Goal: Register for event/course

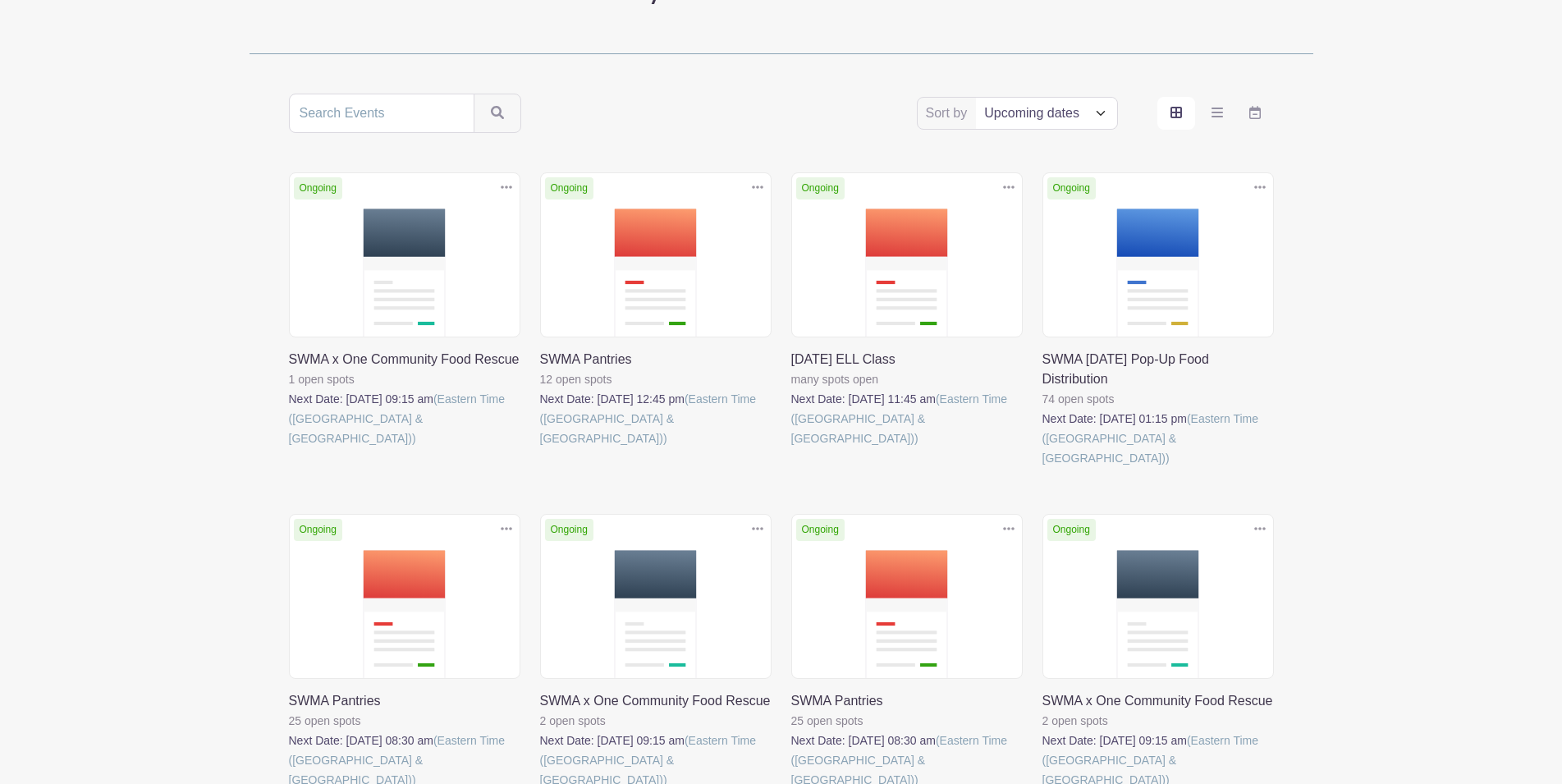
click at [540, 448] on link at bounding box center [540, 448] width 0 height 0
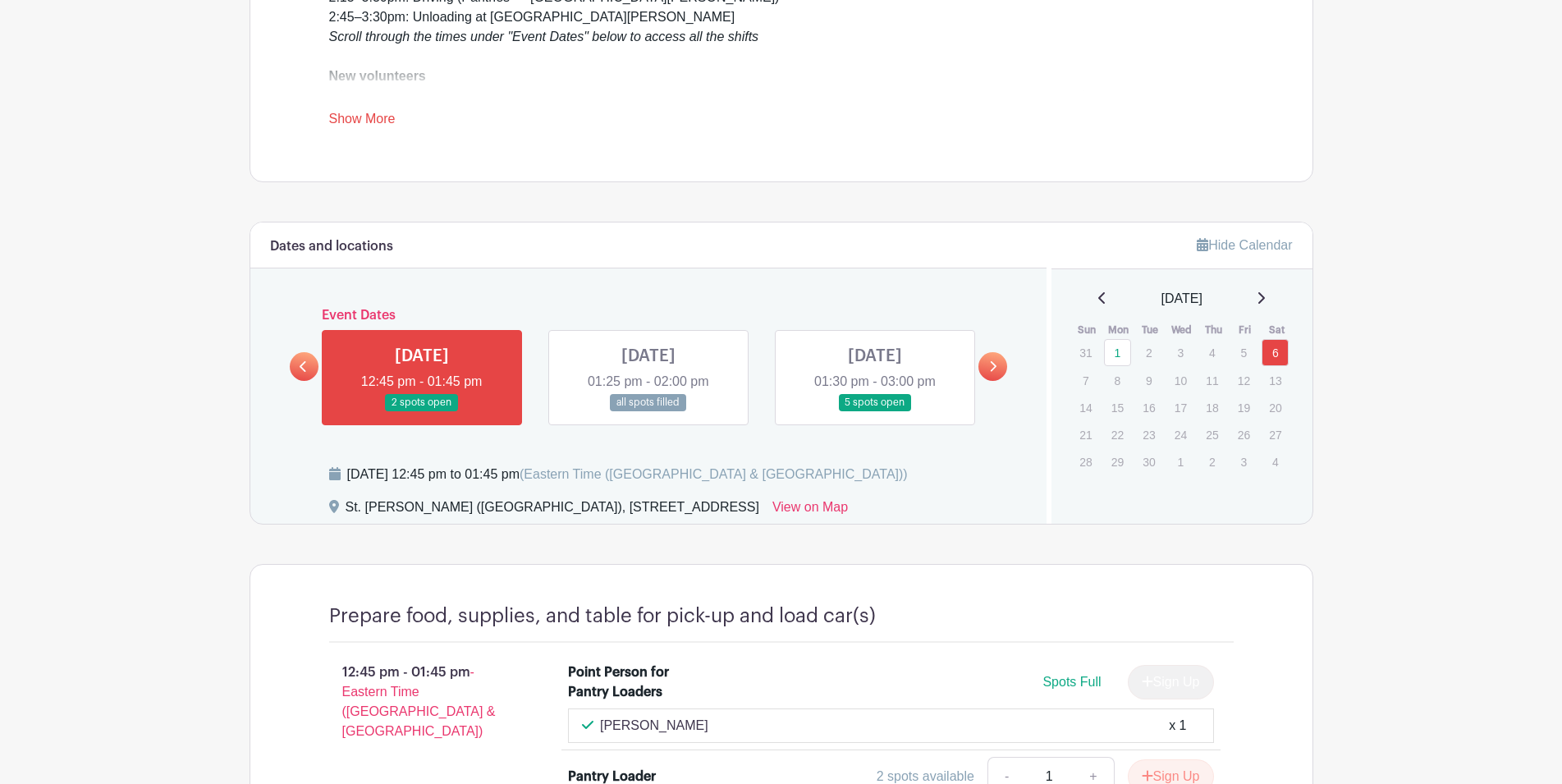
scroll to position [670, 0]
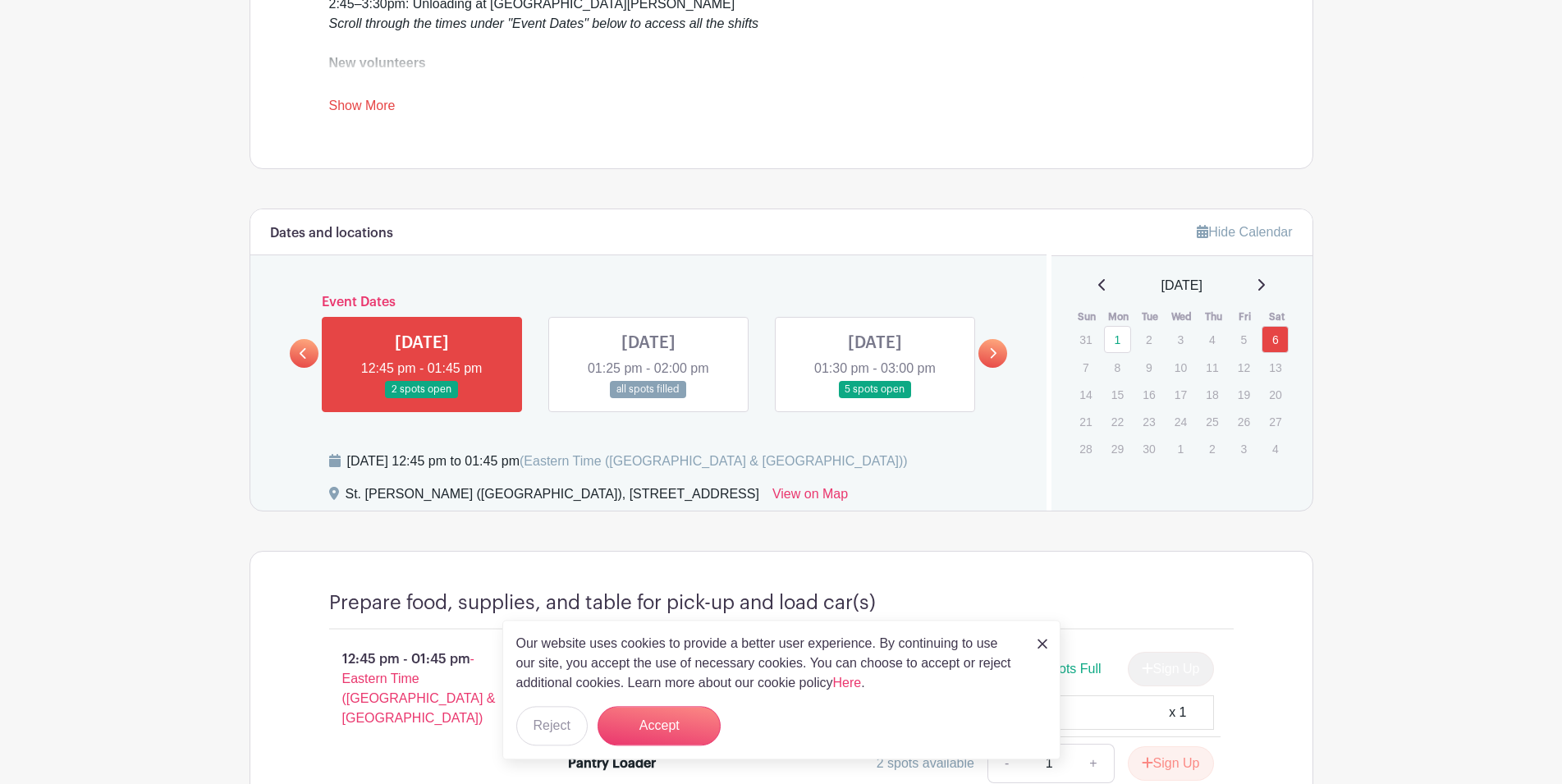
click at [875, 398] on link at bounding box center [875, 398] width 0 height 0
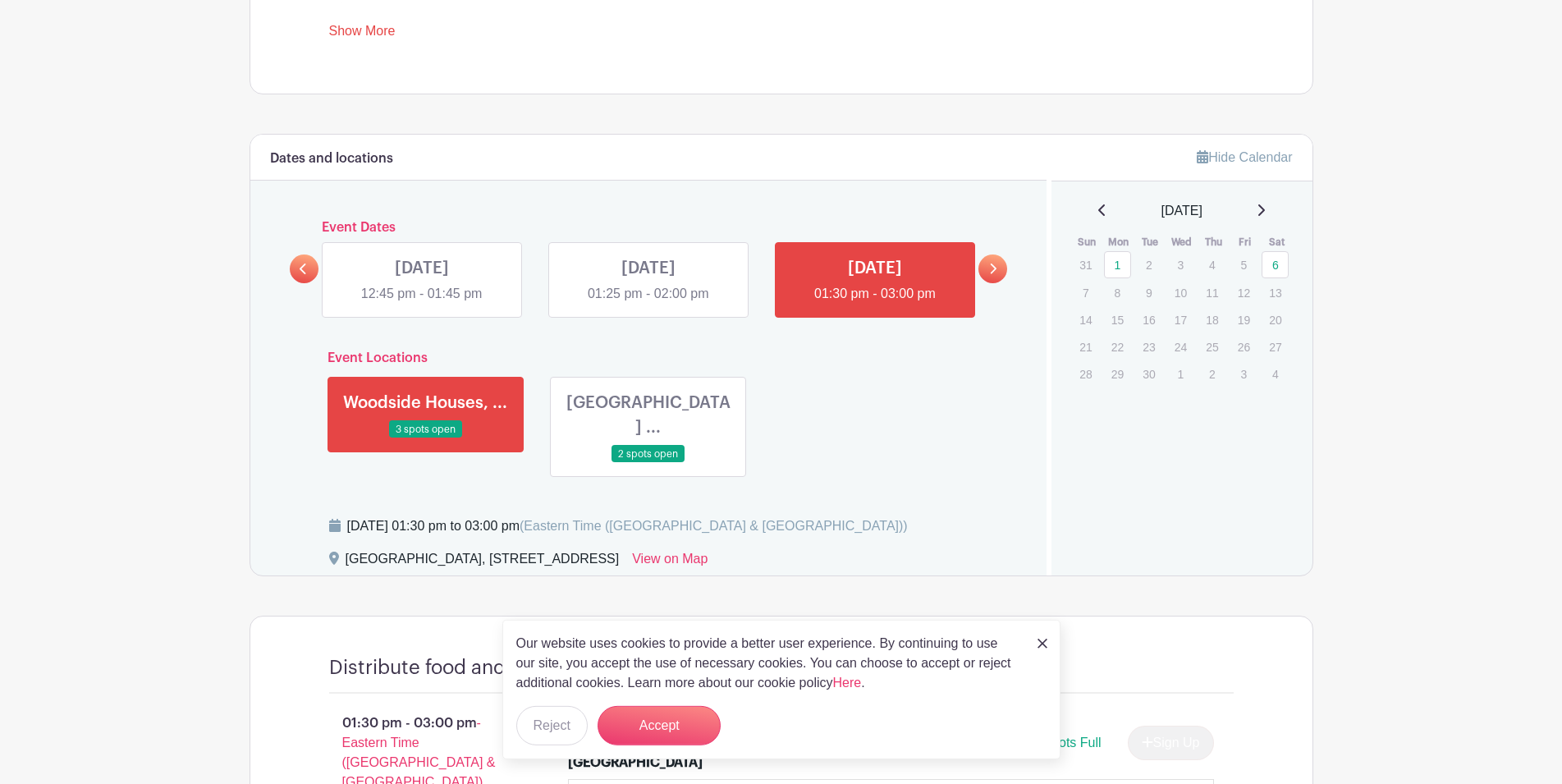
scroll to position [754, 0]
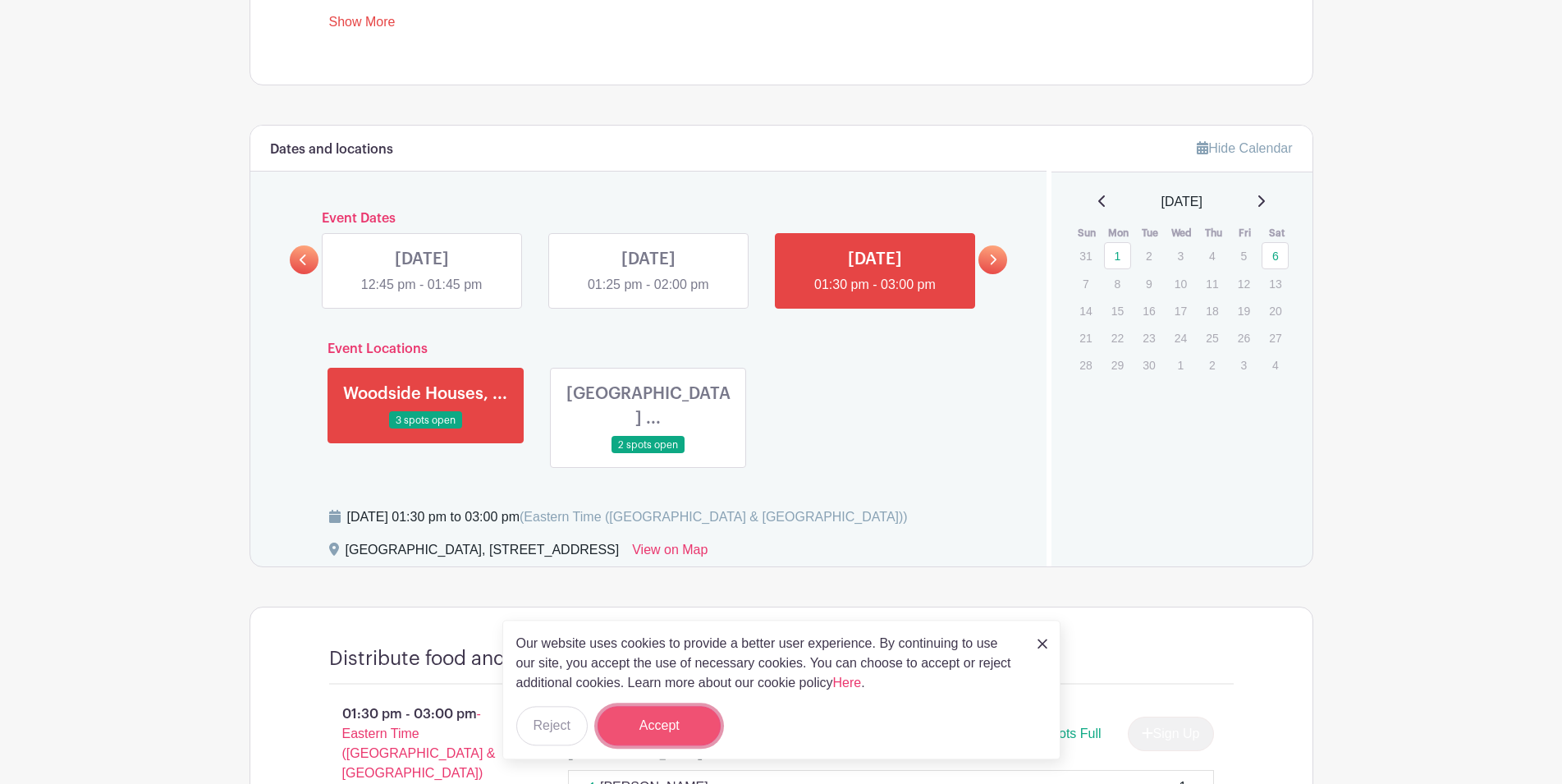
click at [665, 715] on button "Accept" at bounding box center [659, 725] width 123 height 39
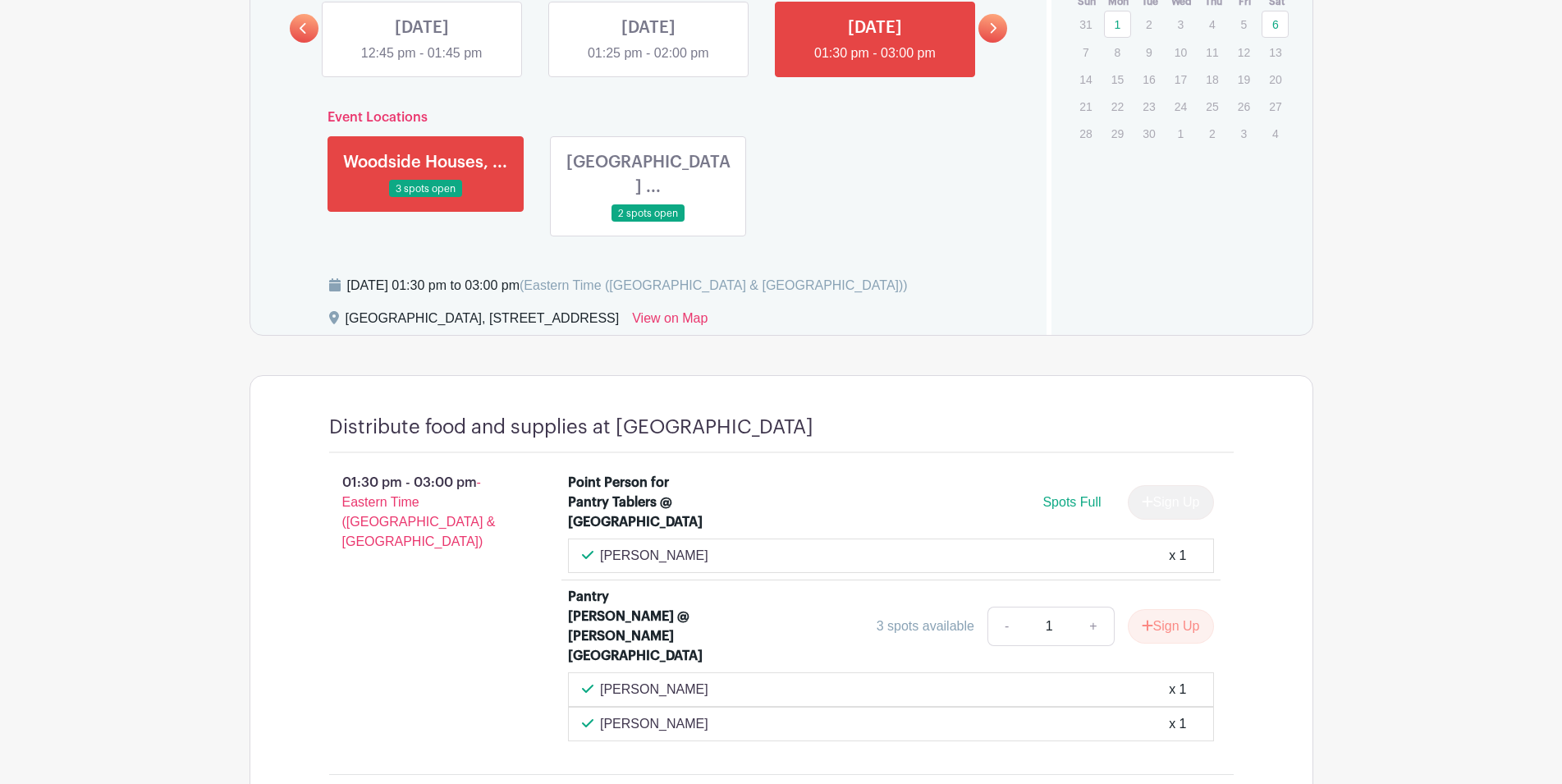
scroll to position [985, 0]
click at [1198, 610] on button "Sign Up" at bounding box center [1170, 626] width 86 height 35
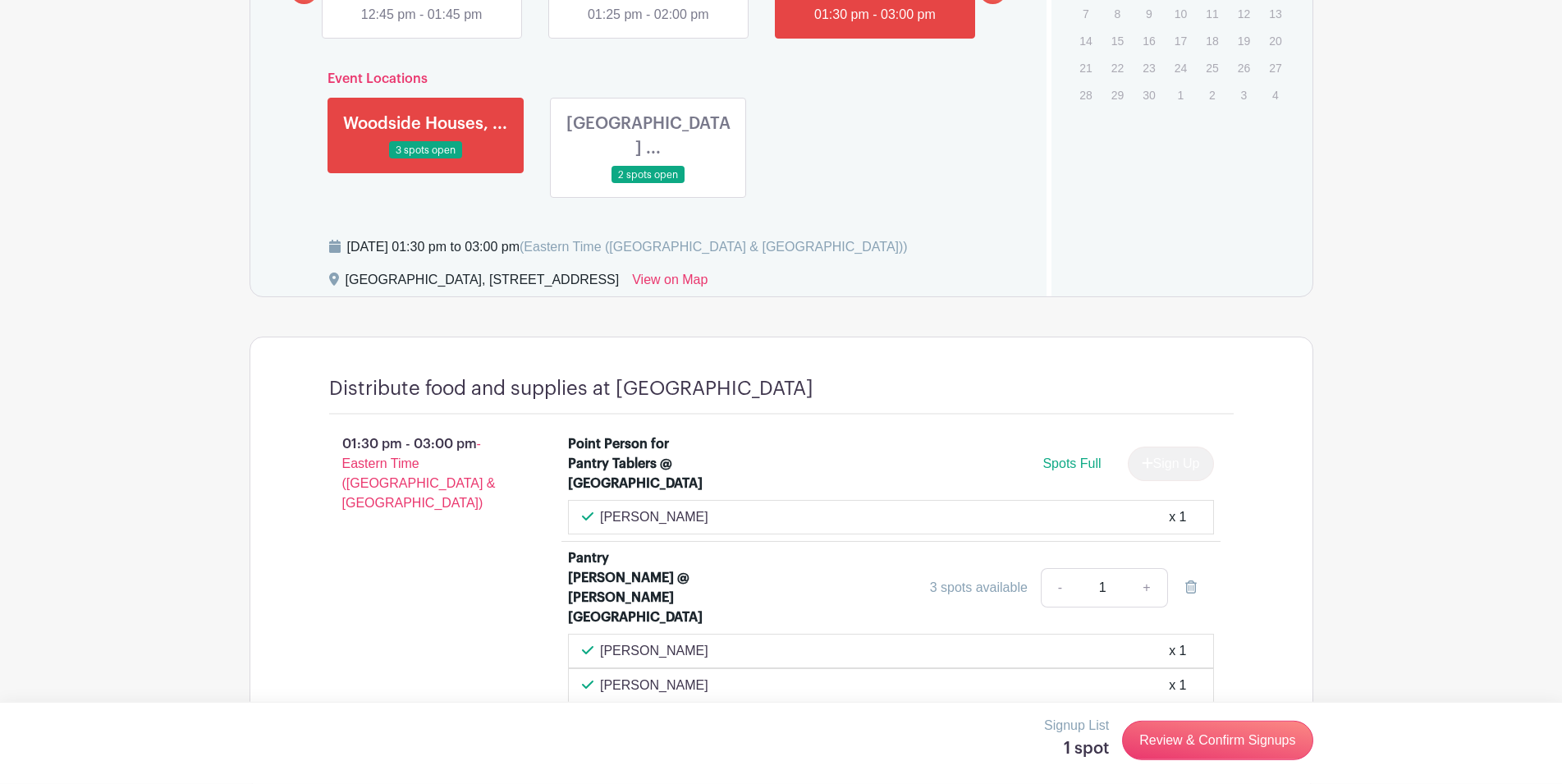
scroll to position [1069, 0]
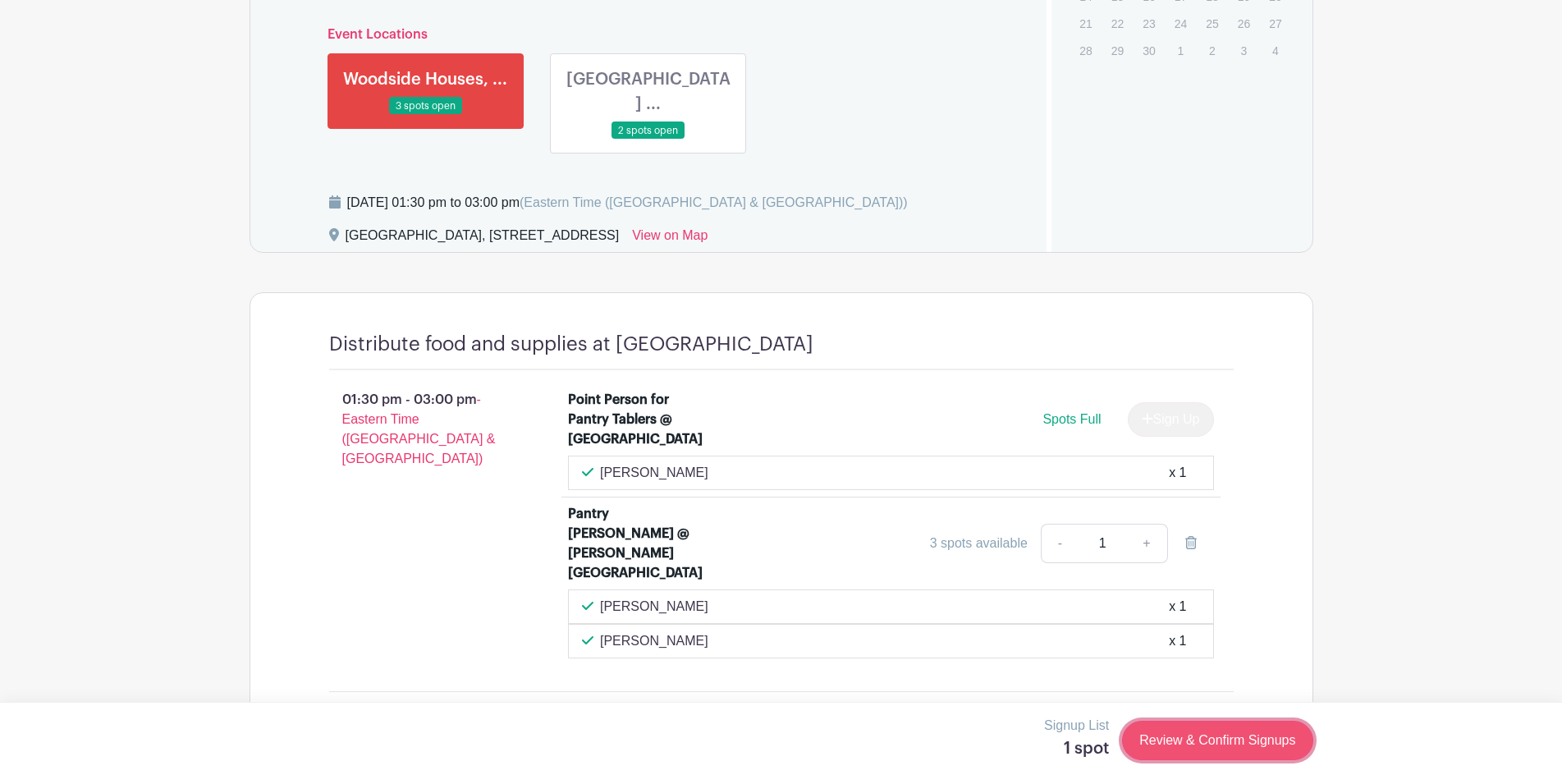
click at [1234, 742] on link "Review & Confirm Signups" at bounding box center [1217, 740] width 190 height 39
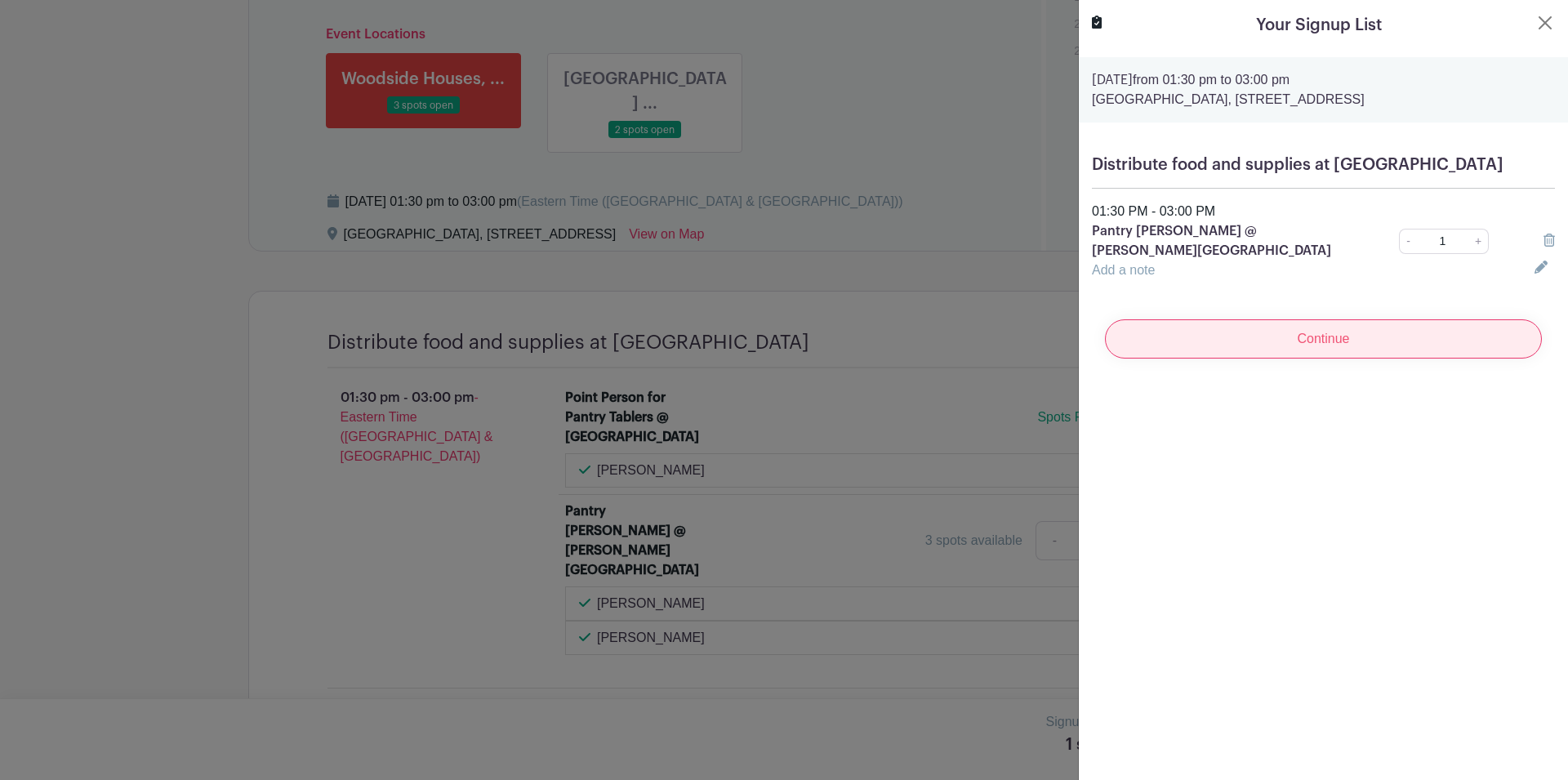
click at [1314, 328] on input "Continue" at bounding box center [1323, 339] width 437 height 39
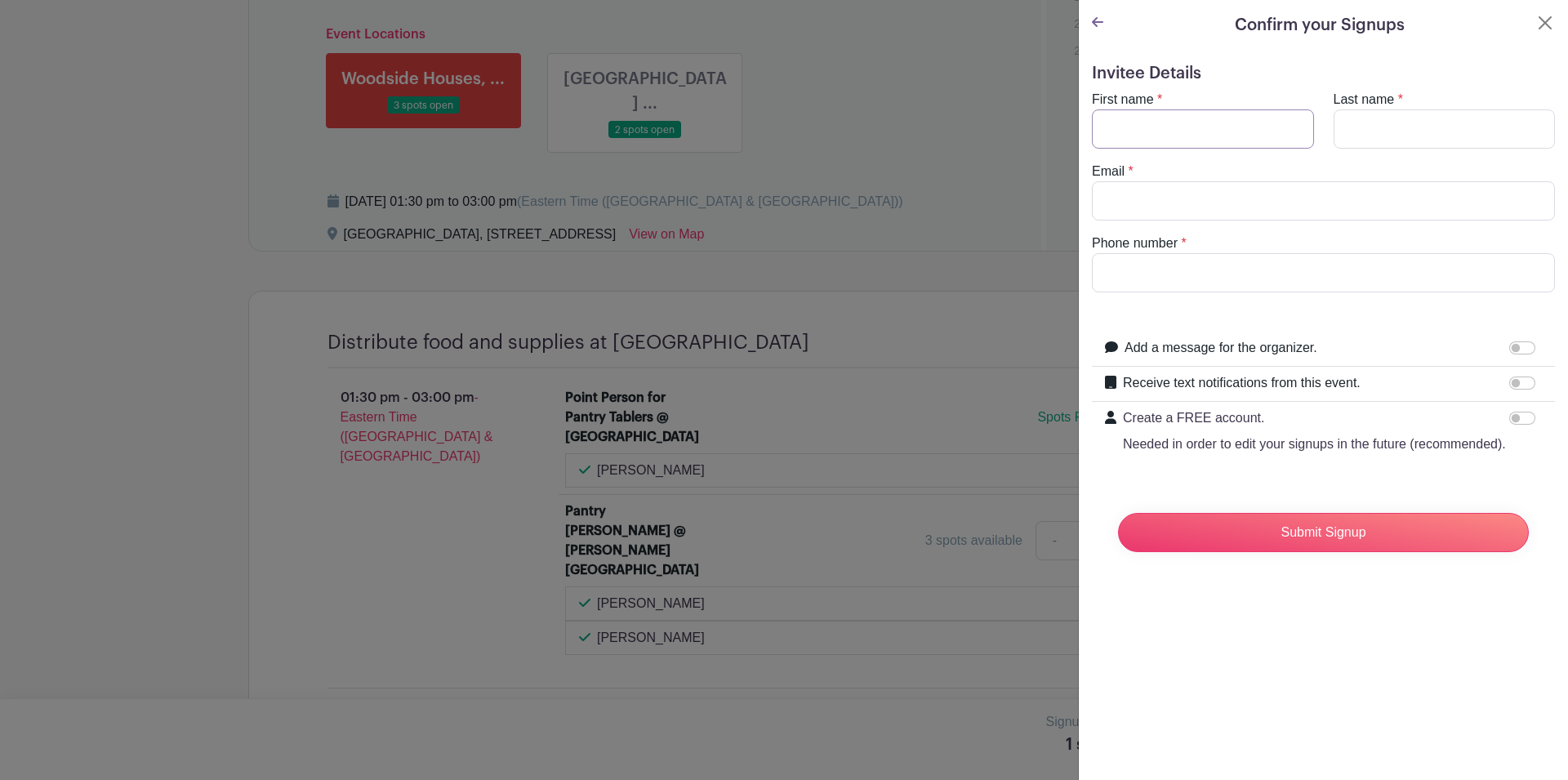
click at [1242, 120] on input "First name" at bounding box center [1203, 129] width 222 height 39
type input "Elena"
type input "Kraus"
type input "kraus6010@gmail.com"
type input "5168087993"
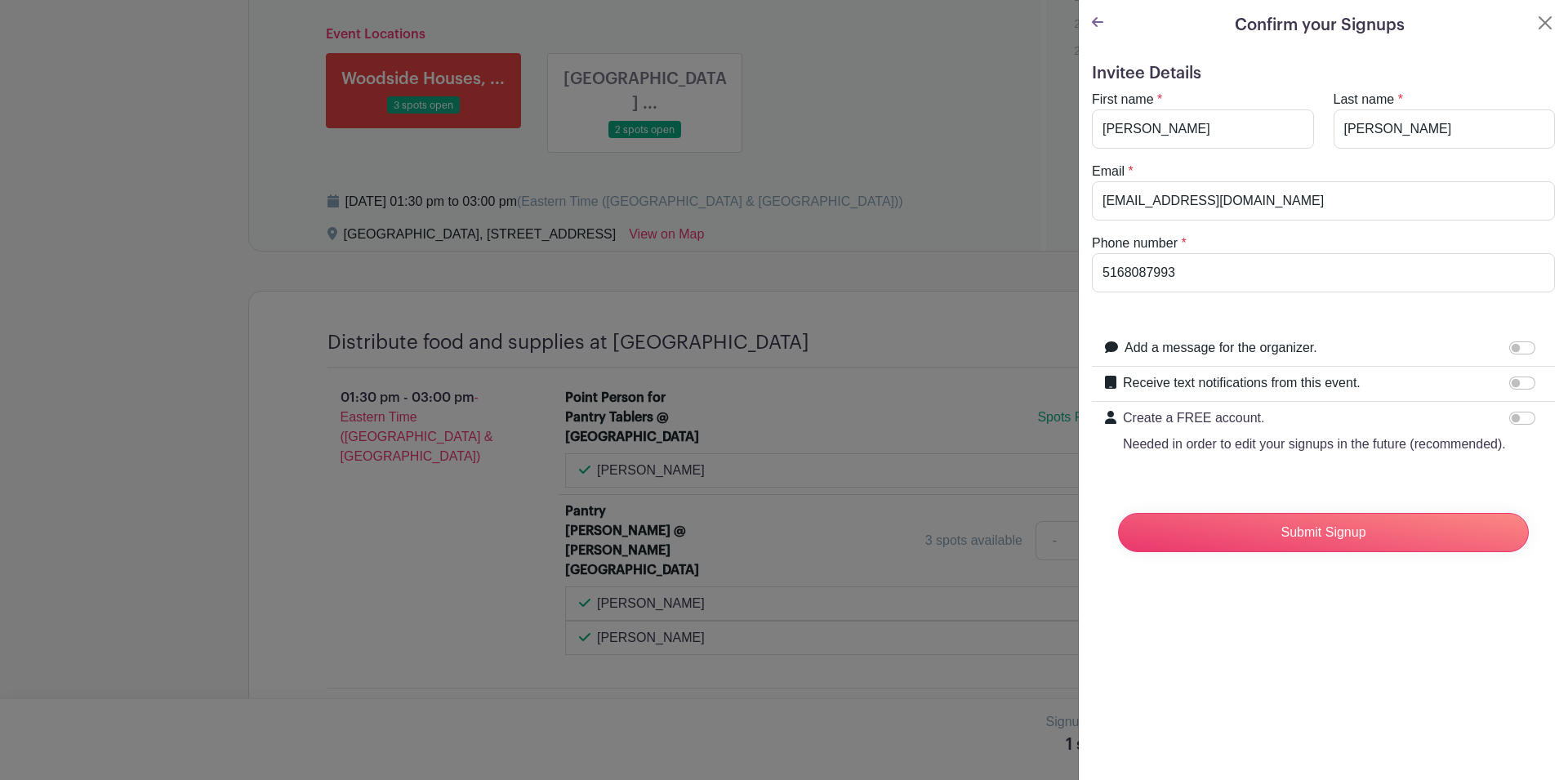
click at [1394, 343] on div "Add a message for the organizer." at bounding box center [1333, 349] width 417 height 21
click at [1431, 552] on input "Submit Signup" at bounding box center [1323, 532] width 411 height 39
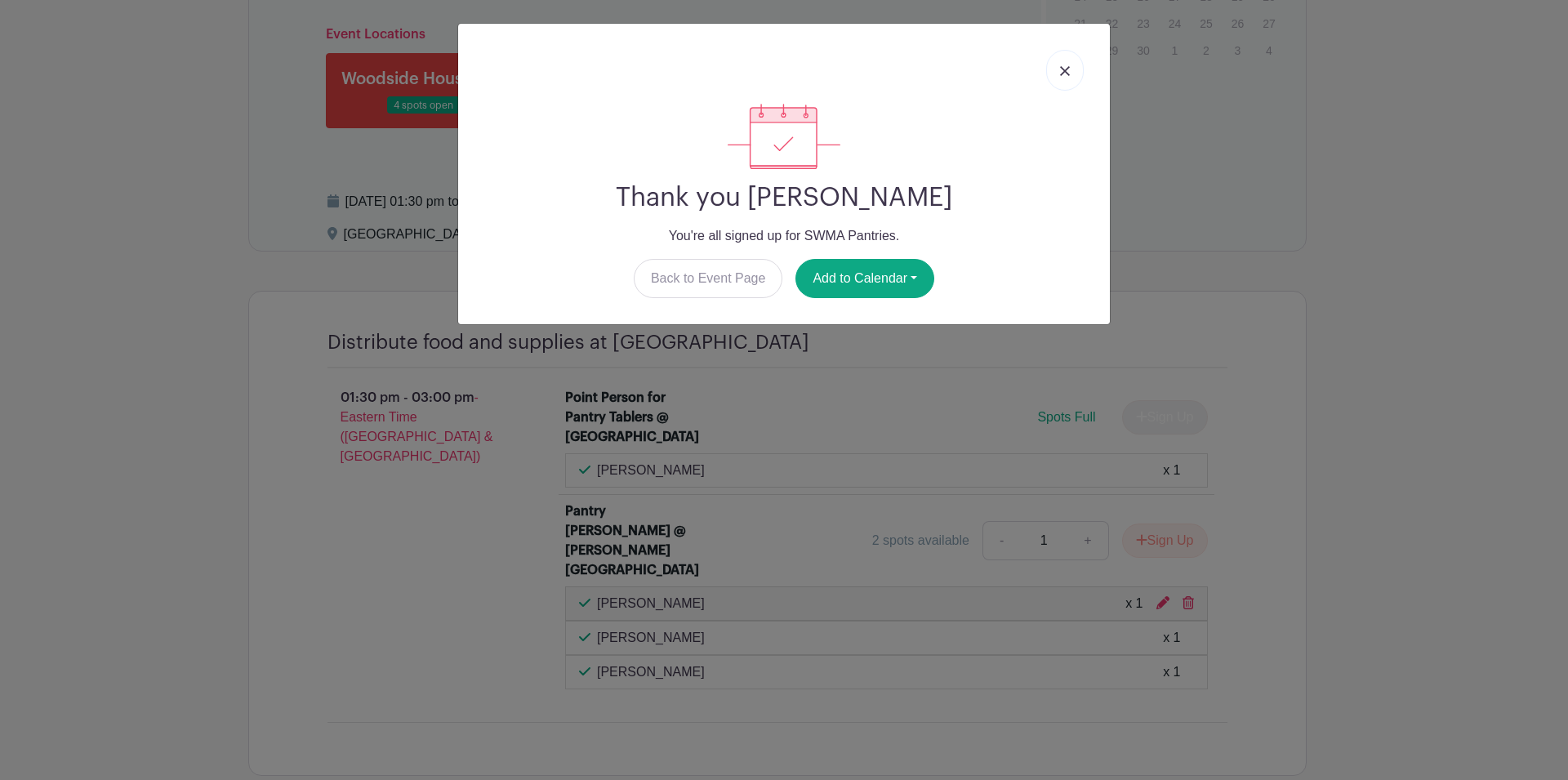
click at [213, 375] on div "Thank you Elena Kraus You're all signed up for SWMA Pantries. Back to Event Pag…" at bounding box center [784, 390] width 1568 height 780
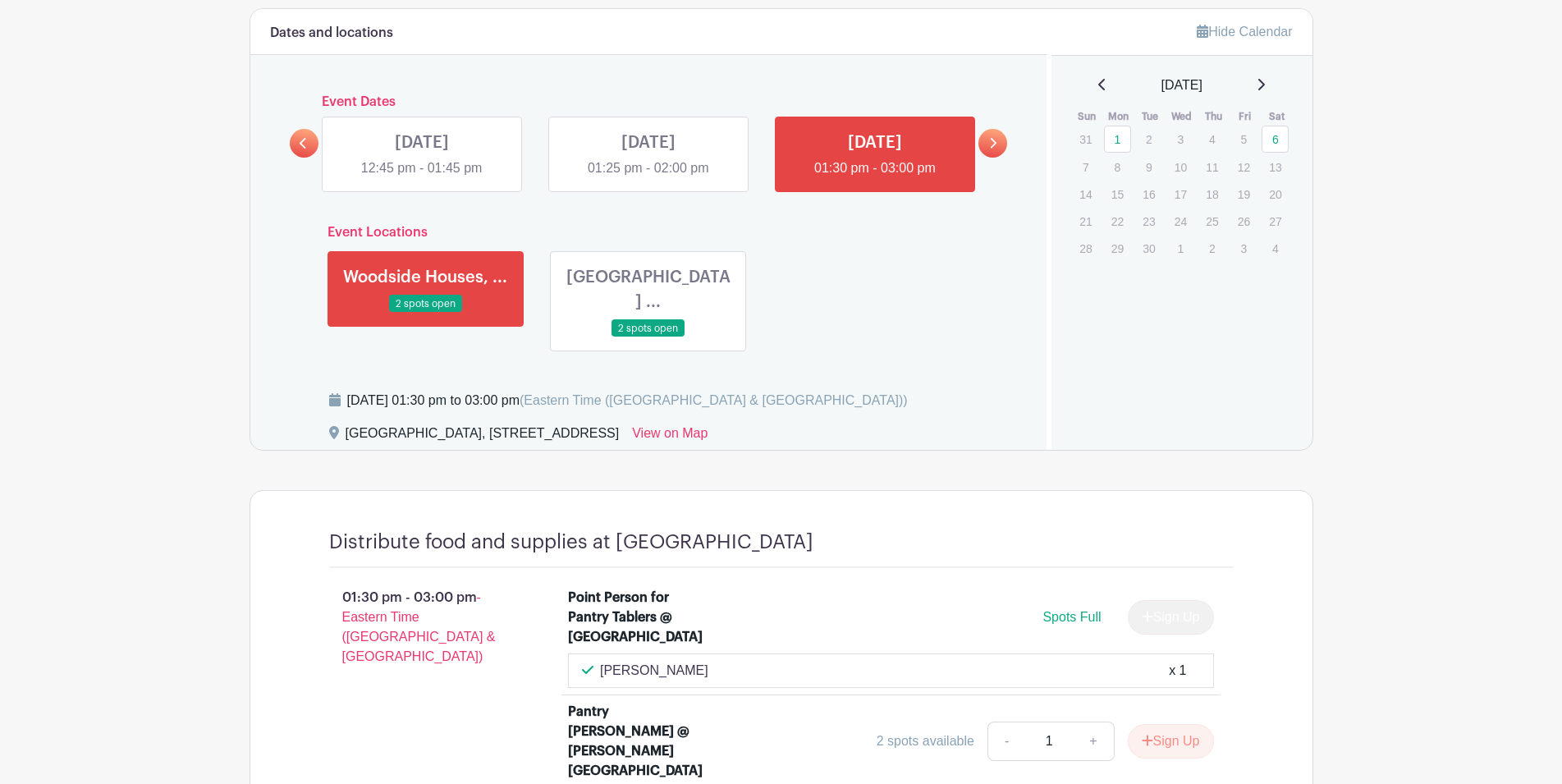
scroll to position [852, 0]
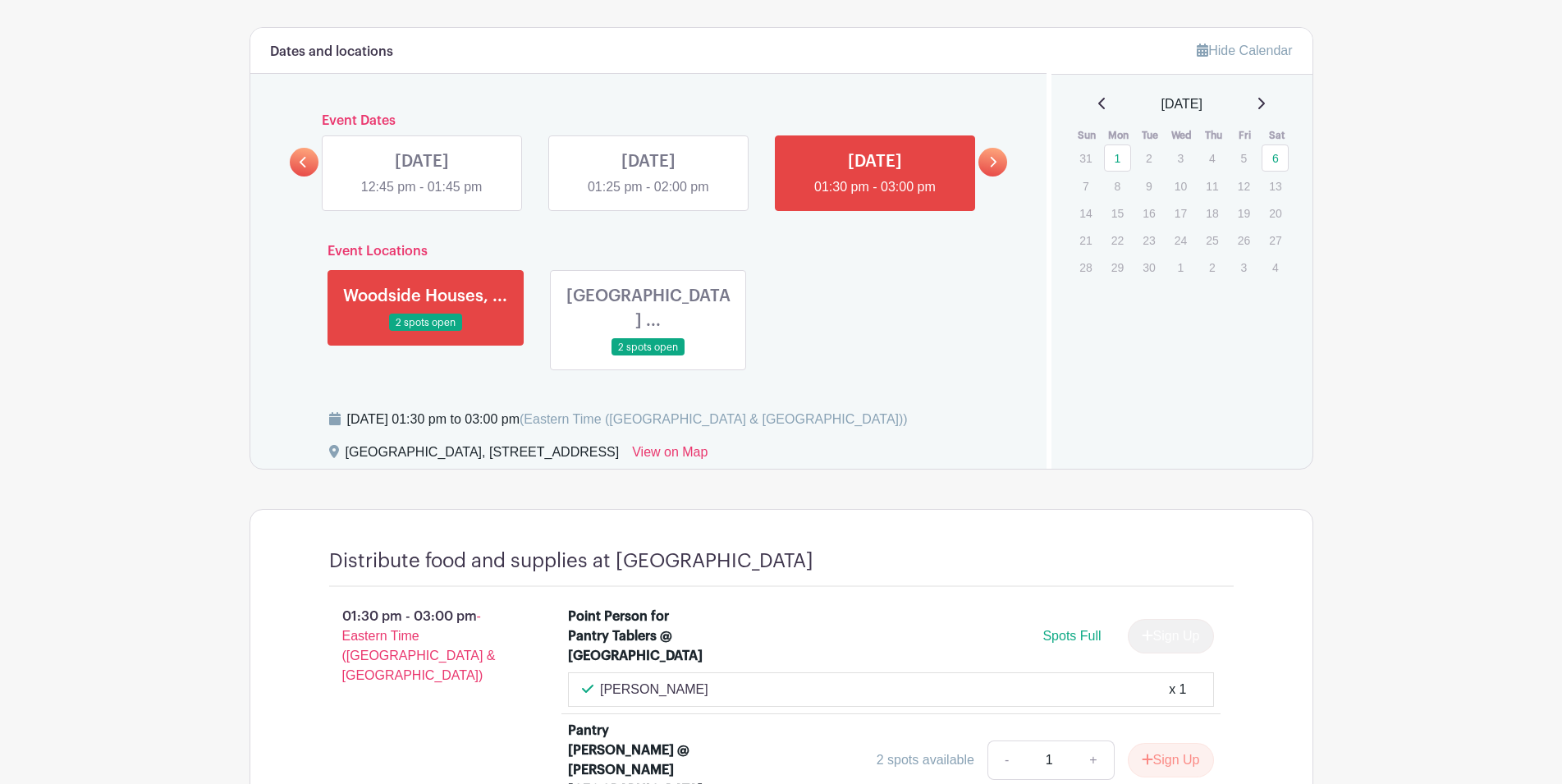
click at [648, 356] on link at bounding box center [648, 356] width 0 height 0
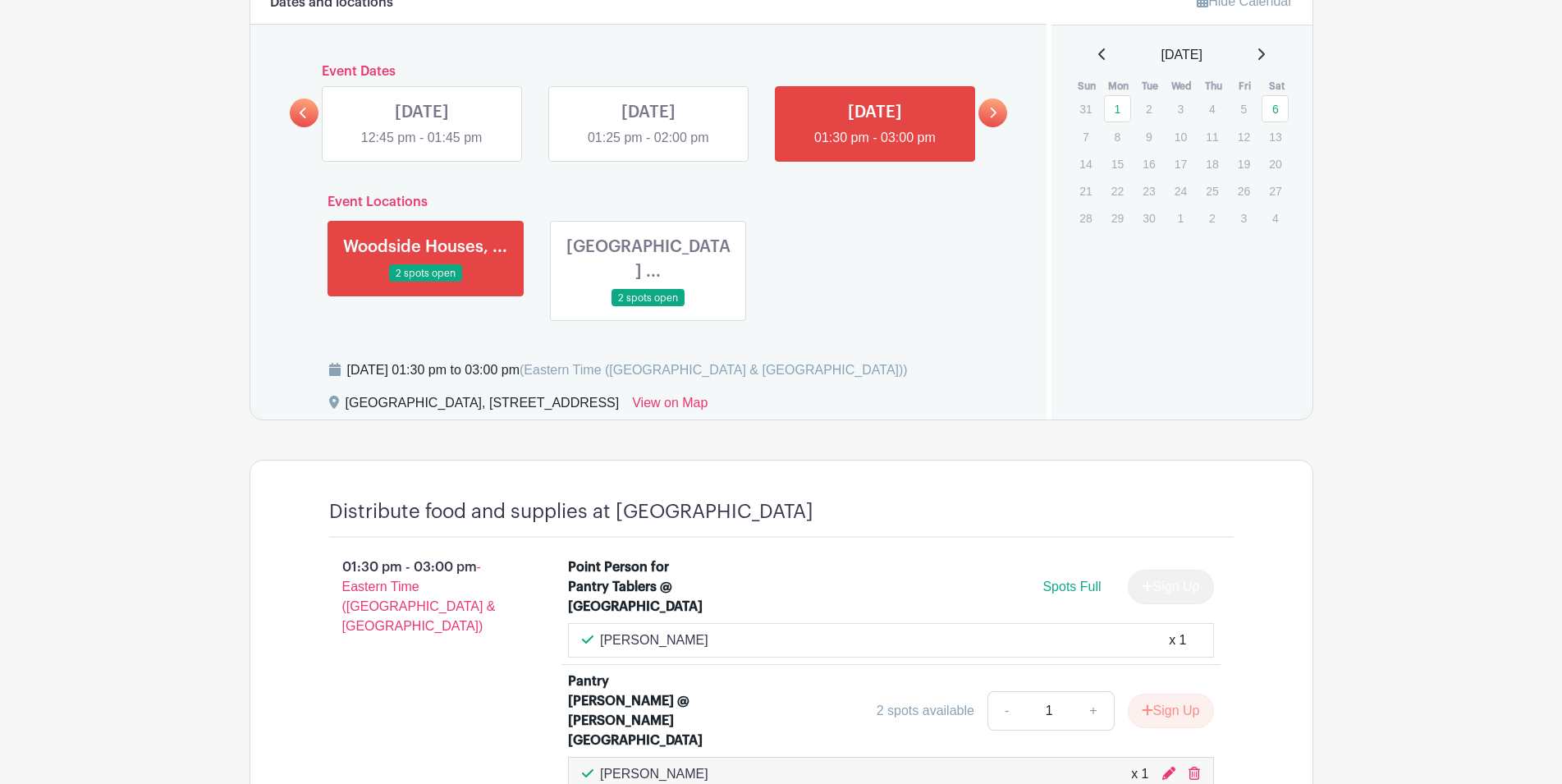
scroll to position [935, 0]
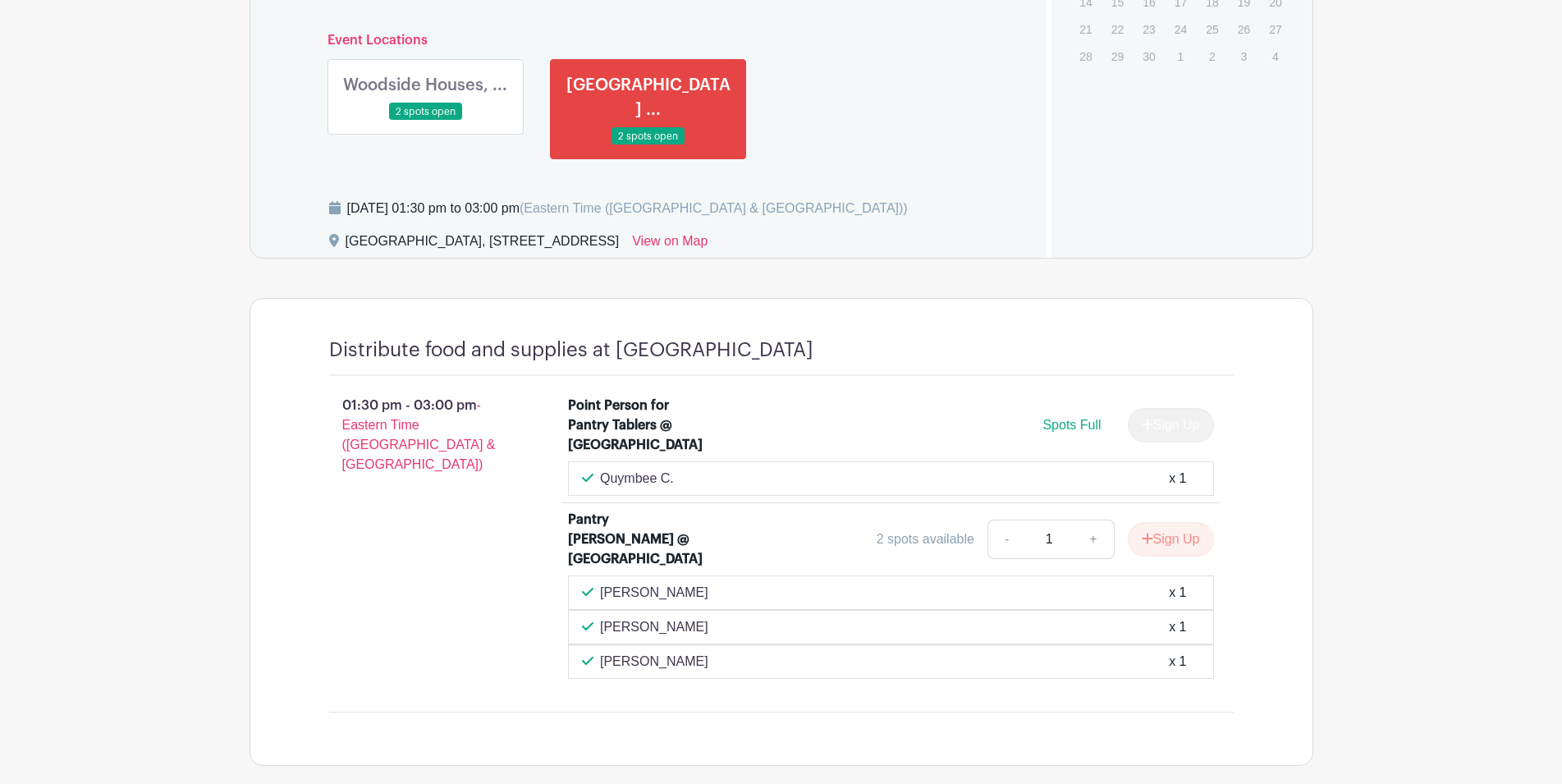
scroll to position [1019, 0]
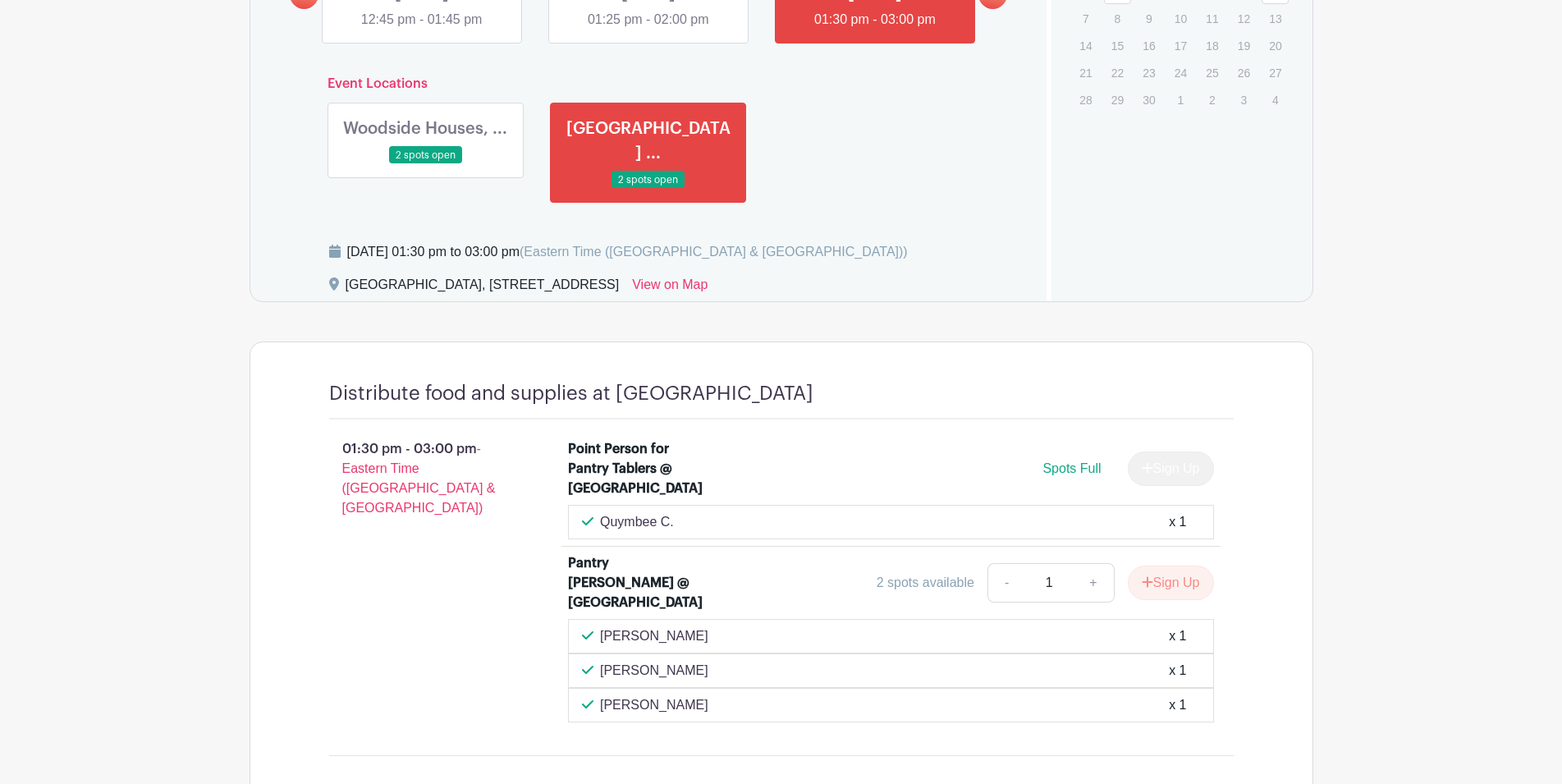
click at [425, 164] on link at bounding box center [425, 164] width 0 height 0
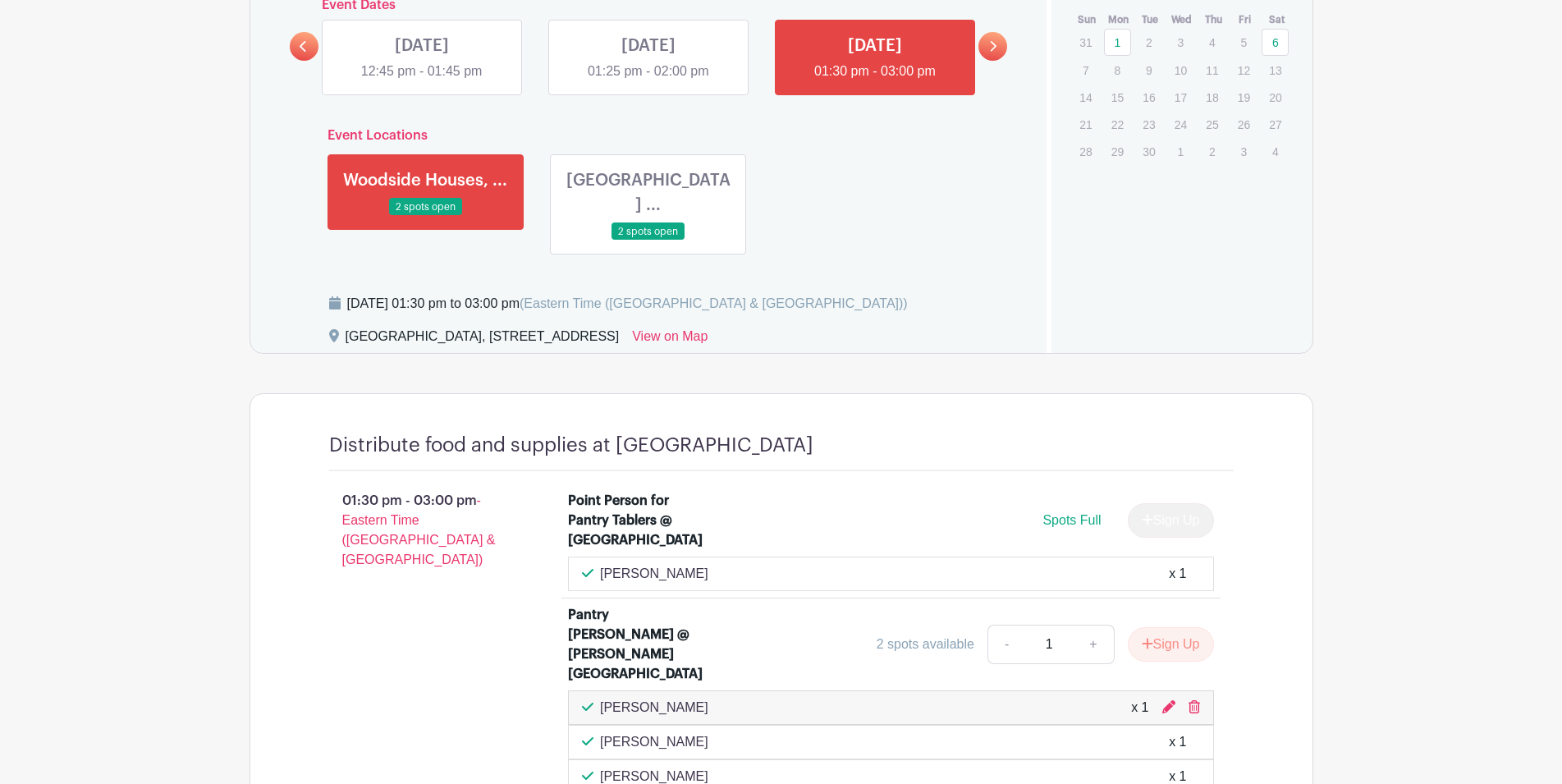
scroll to position [935, 0]
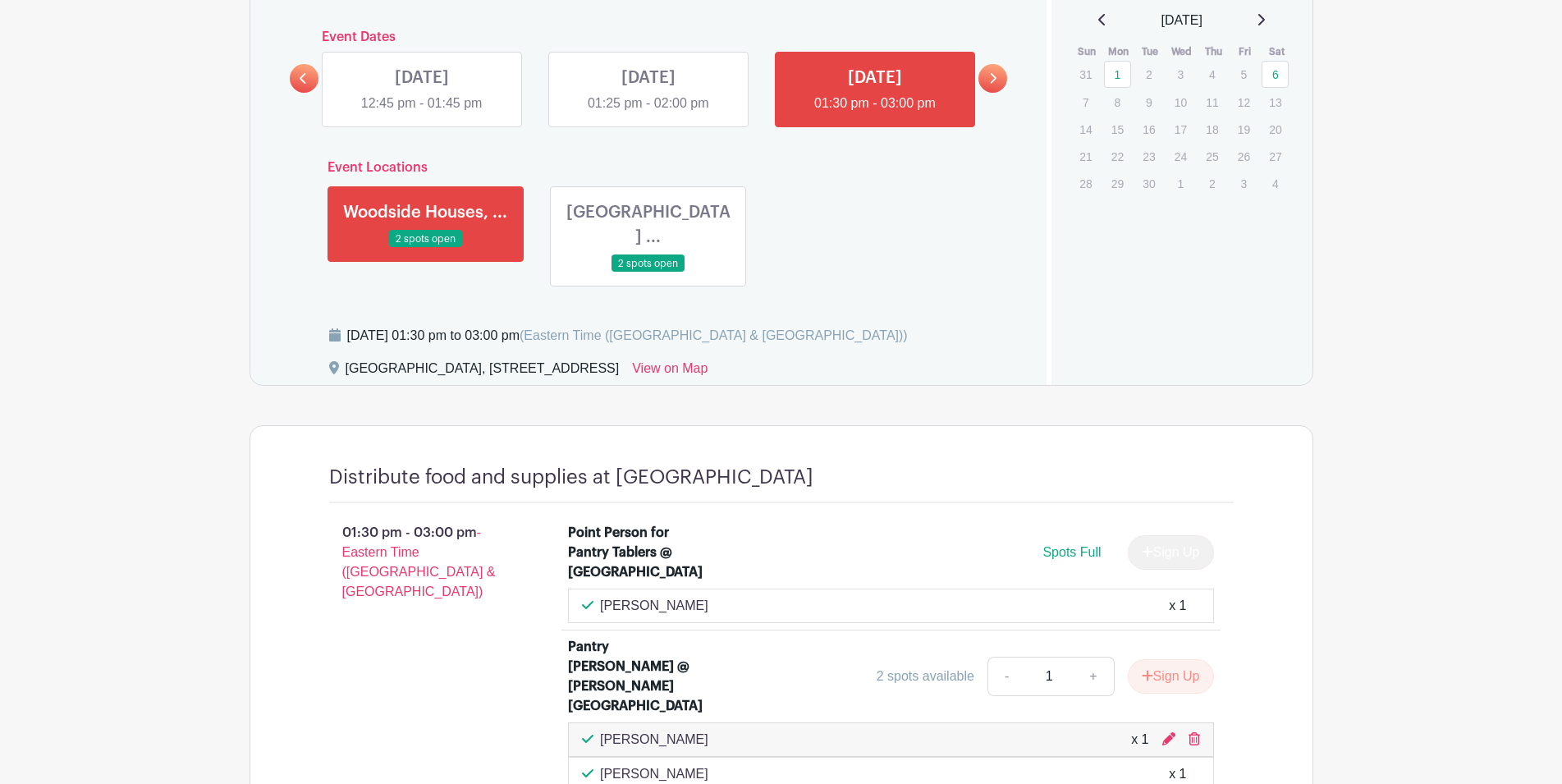
click at [648, 113] on link at bounding box center [648, 113] width 0 height 0
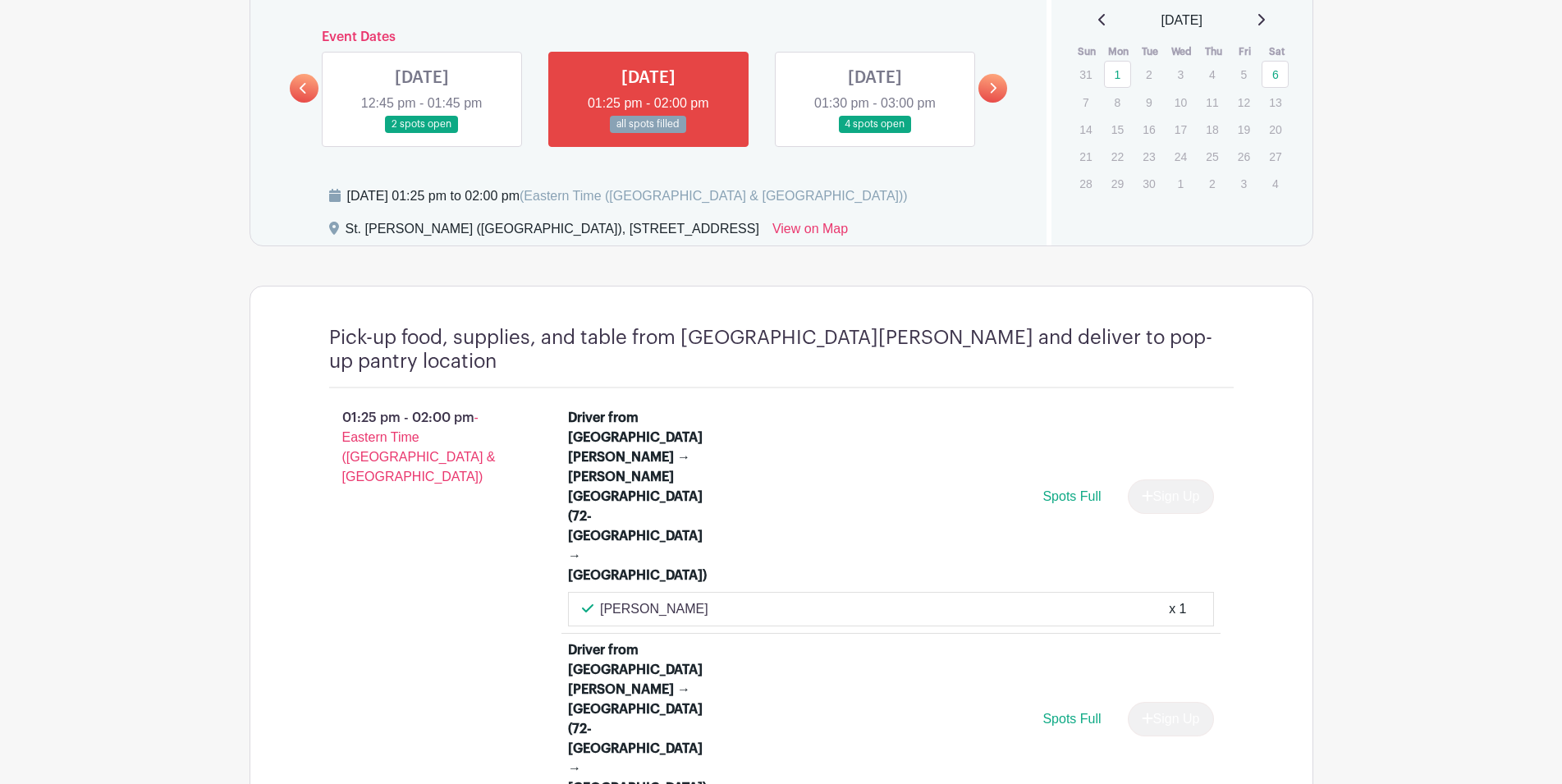
click at [422, 133] on link at bounding box center [422, 133] width 0 height 0
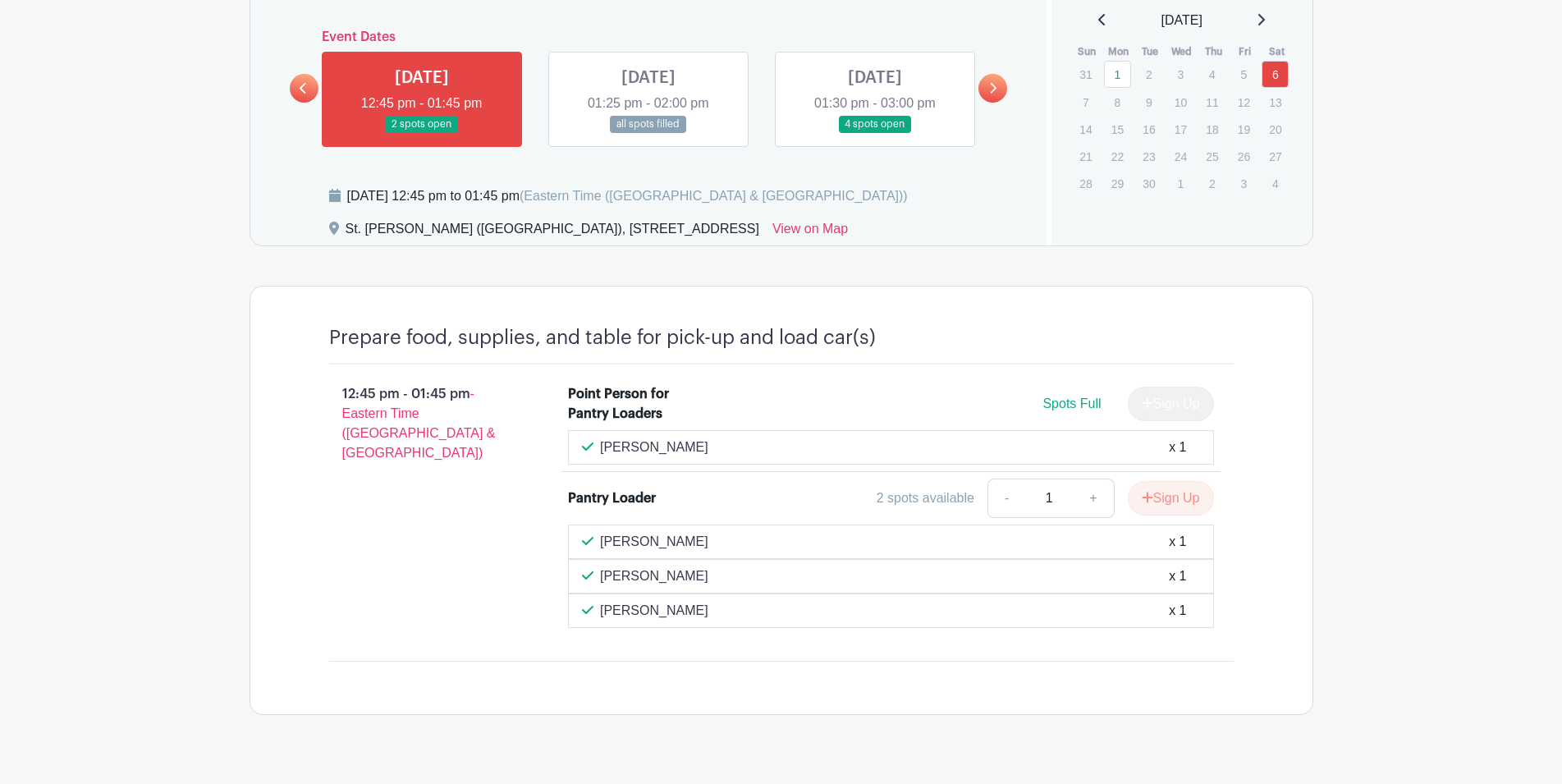
click at [875, 133] on link at bounding box center [875, 133] width 0 height 0
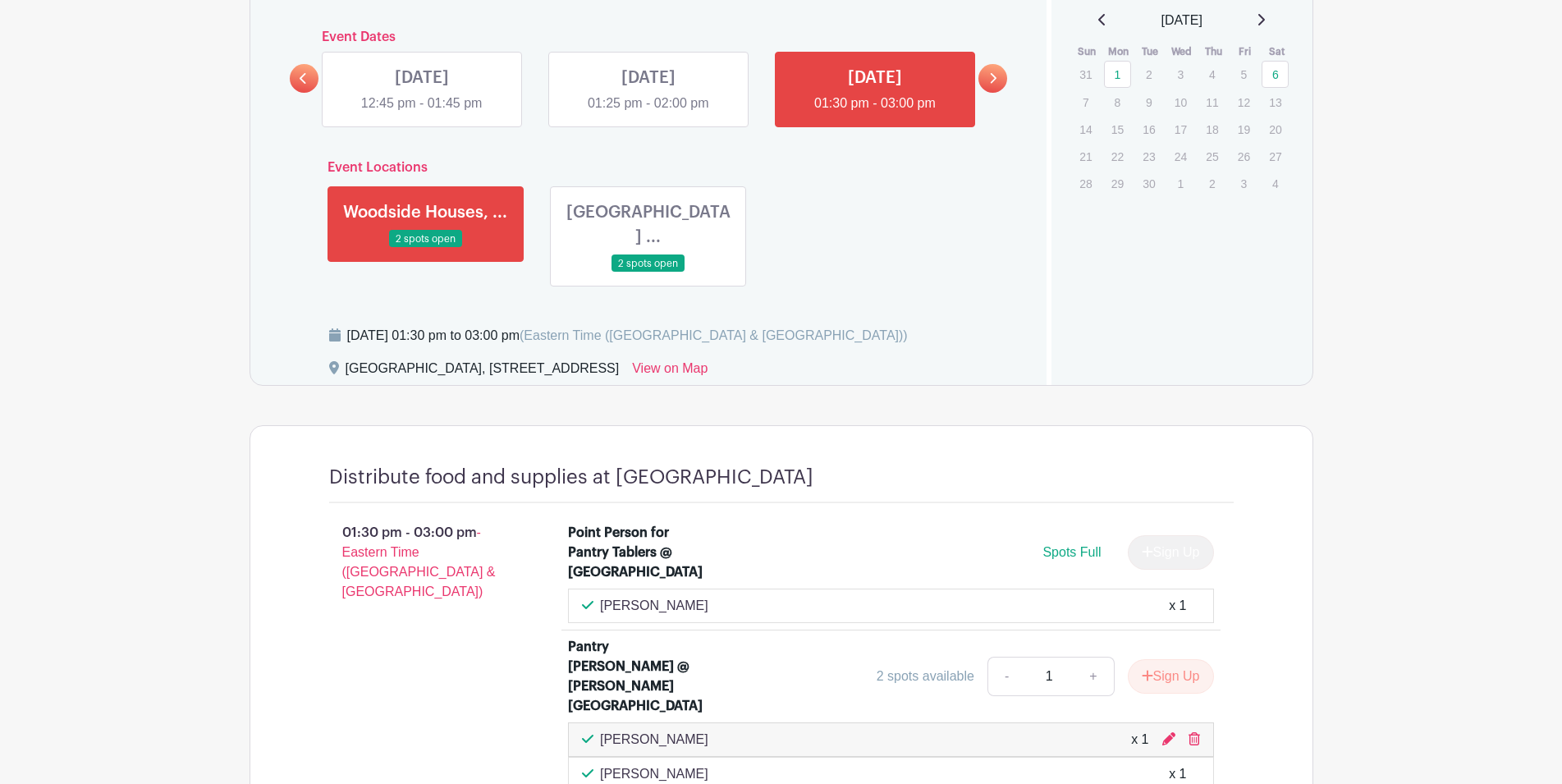
click at [648, 113] on link at bounding box center [648, 113] width 0 height 0
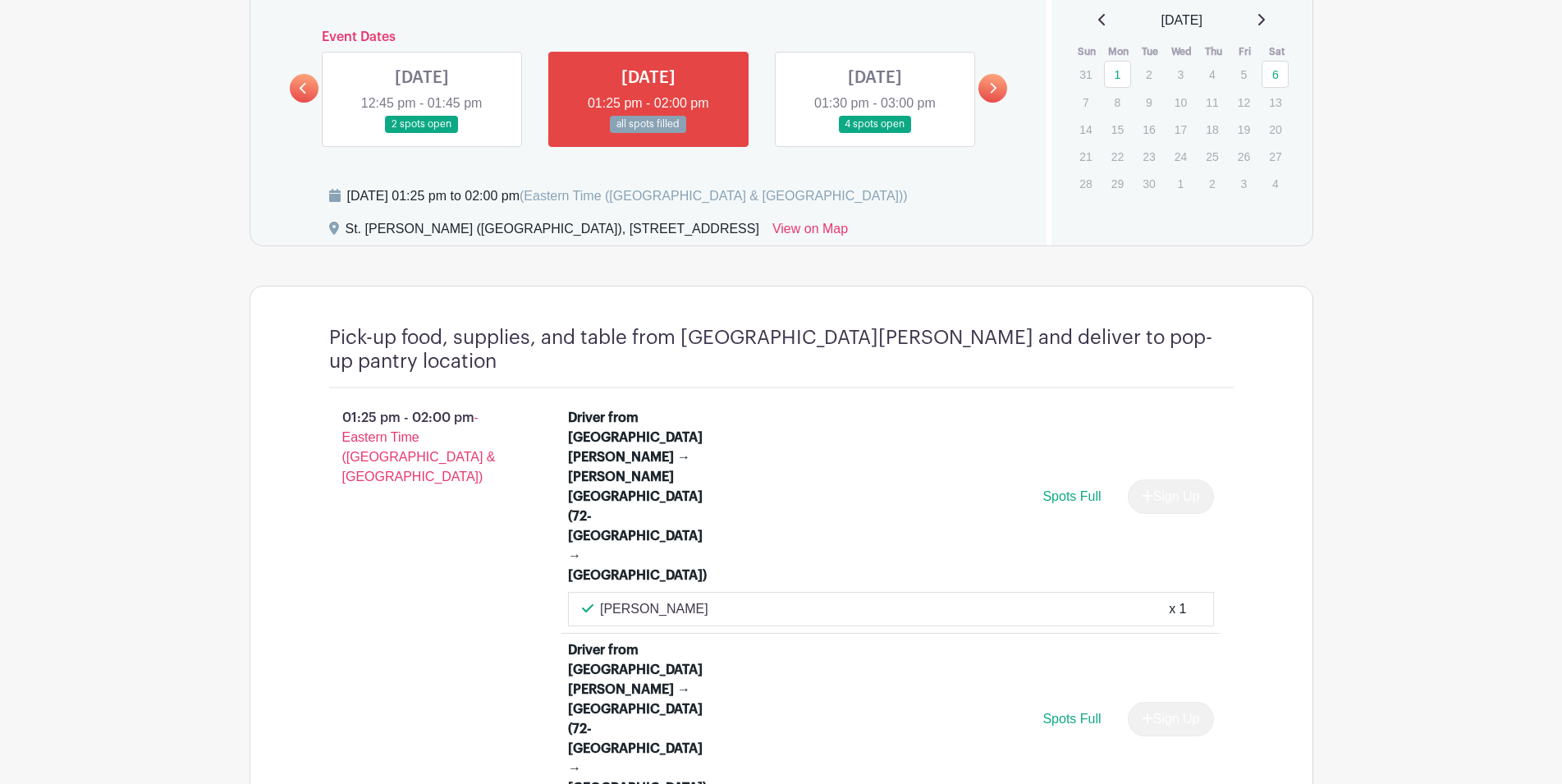
click at [422, 133] on link at bounding box center [422, 133] width 0 height 0
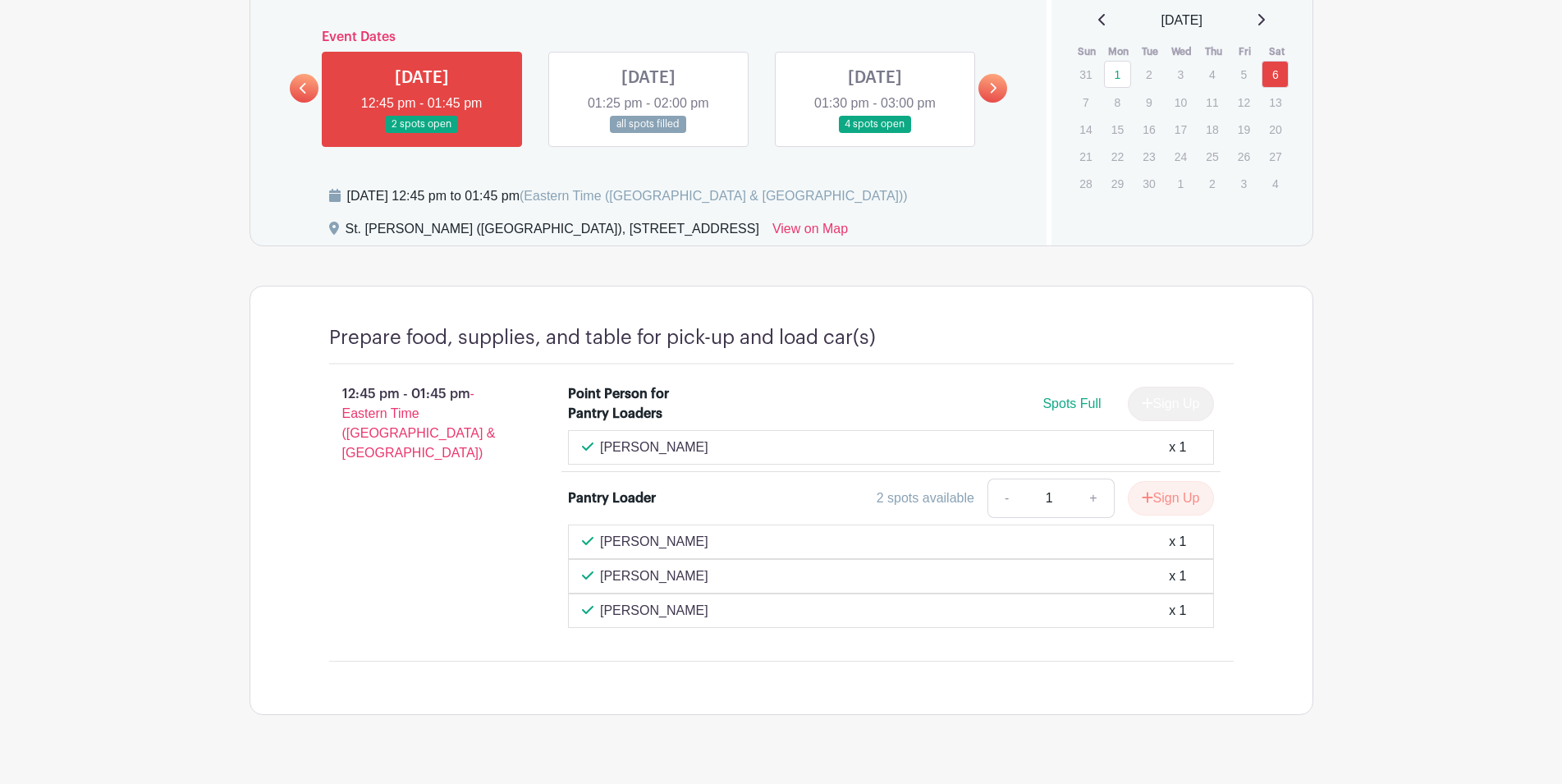
click at [875, 133] on link at bounding box center [875, 133] width 0 height 0
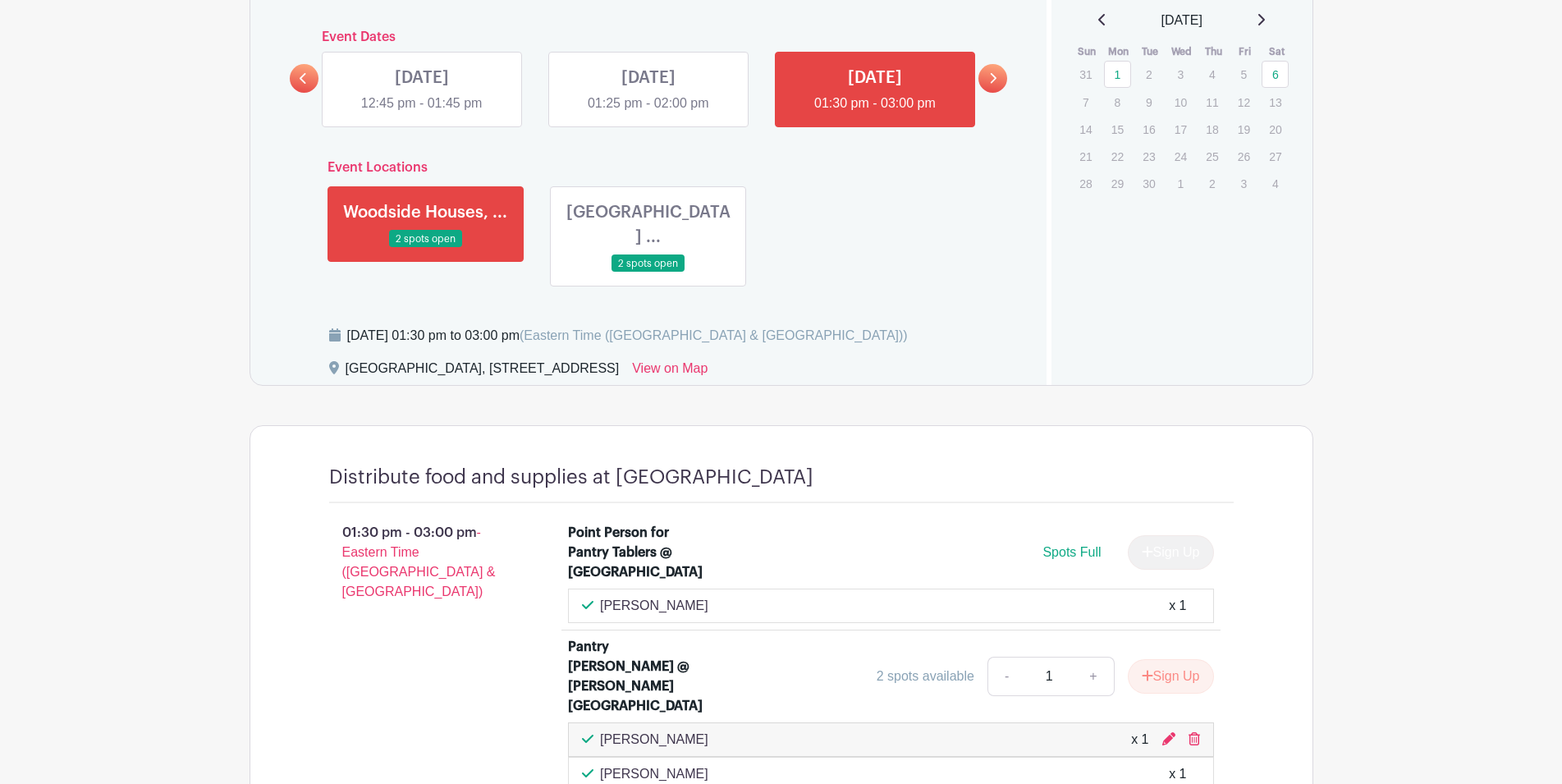
click at [997, 80] on link at bounding box center [992, 78] width 28 height 28
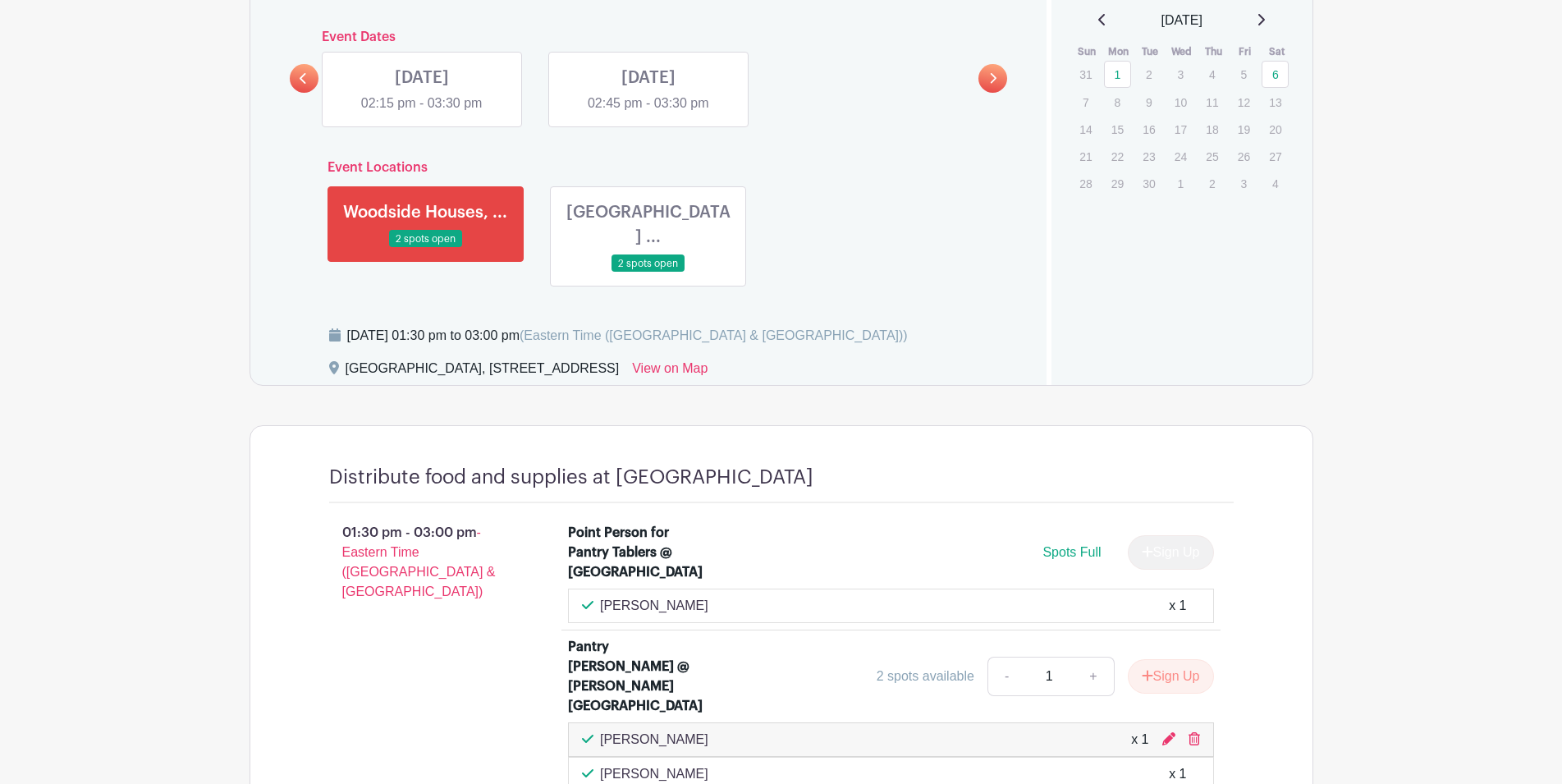
click at [422, 113] on link at bounding box center [422, 113] width 0 height 0
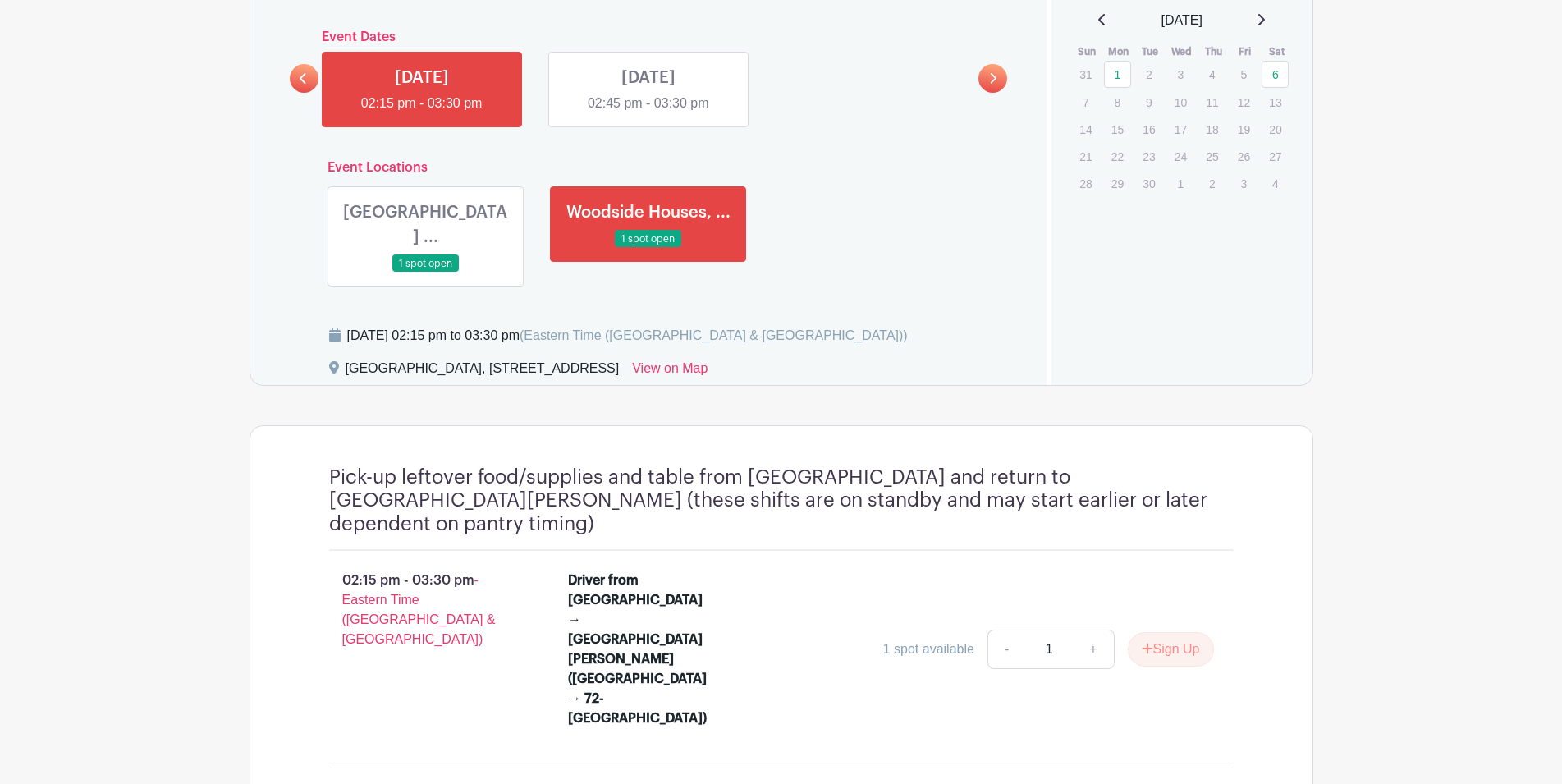
click at [648, 113] on link at bounding box center [648, 113] width 0 height 0
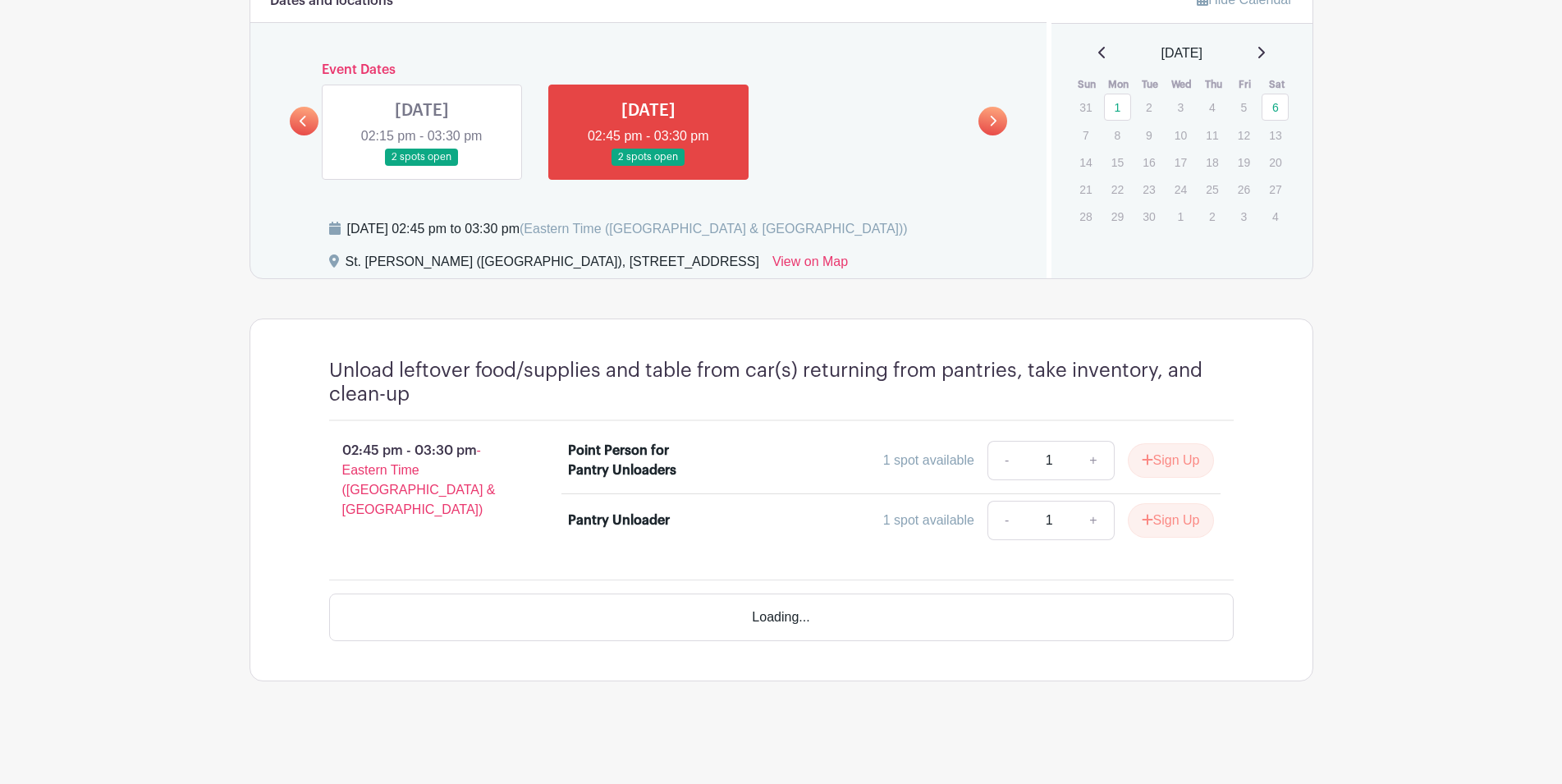
scroll to position [855, 0]
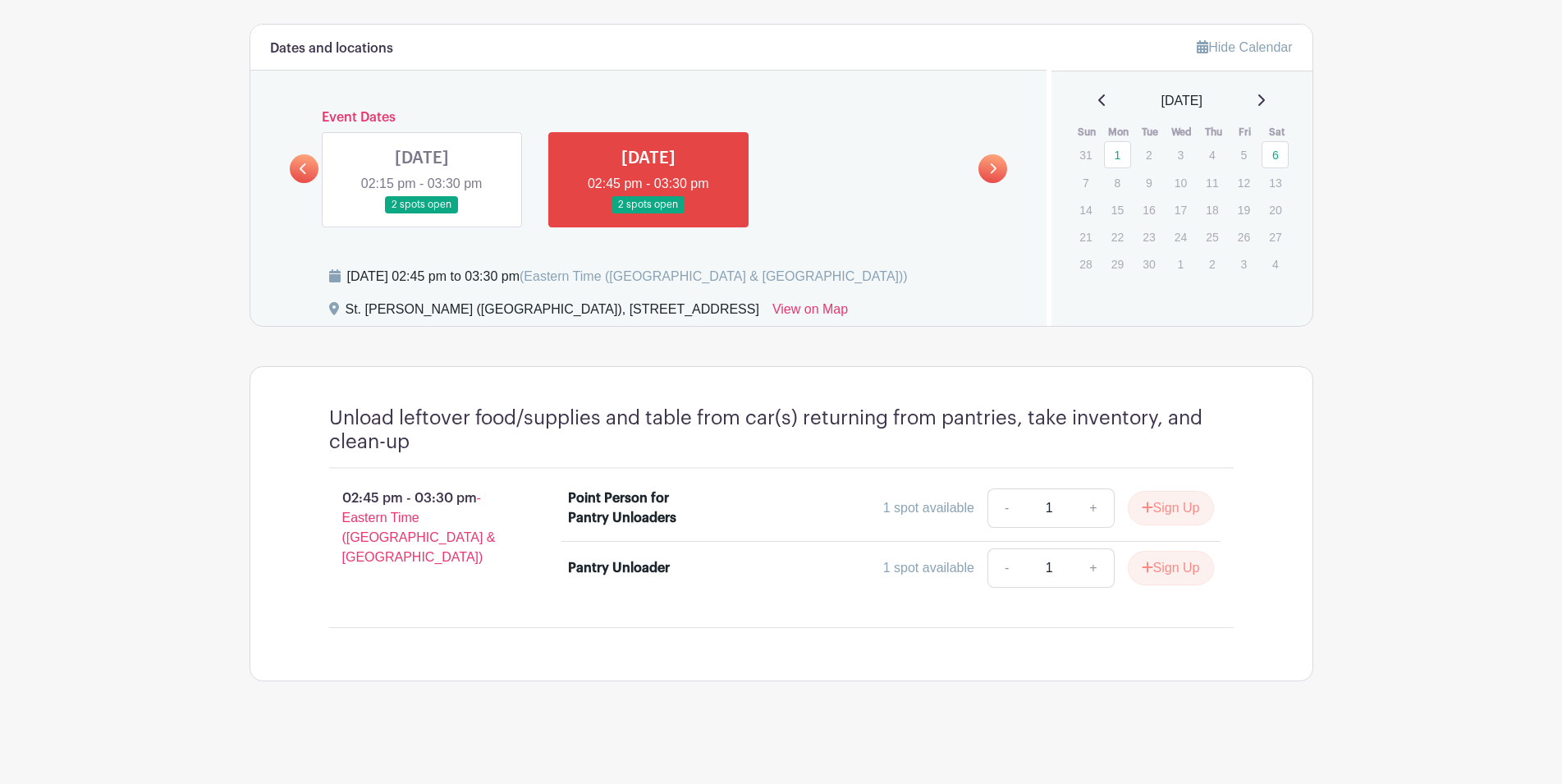
click at [301, 183] on link at bounding box center [303, 168] width 28 height 28
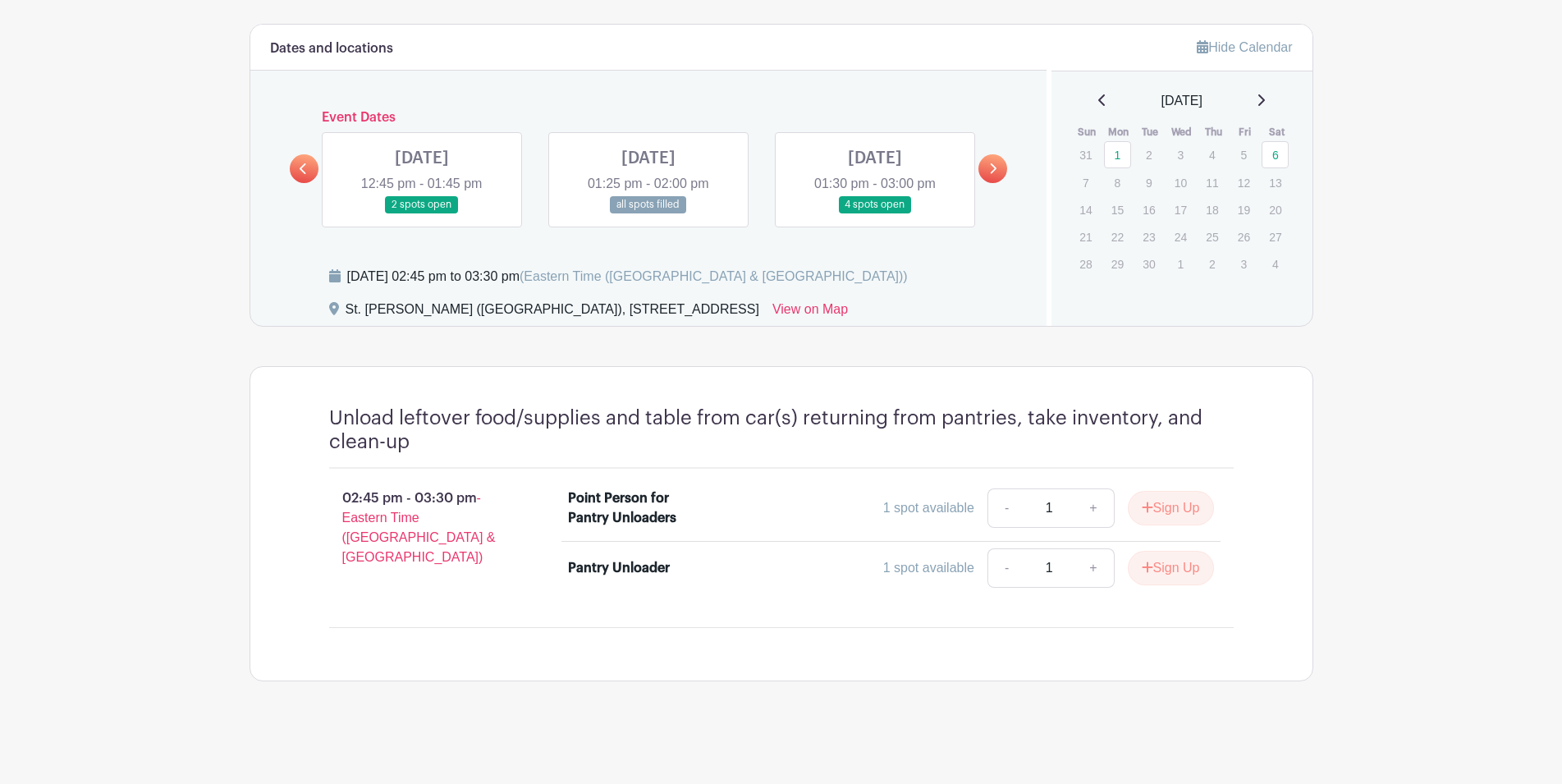
click at [648, 214] on link at bounding box center [648, 214] width 0 height 0
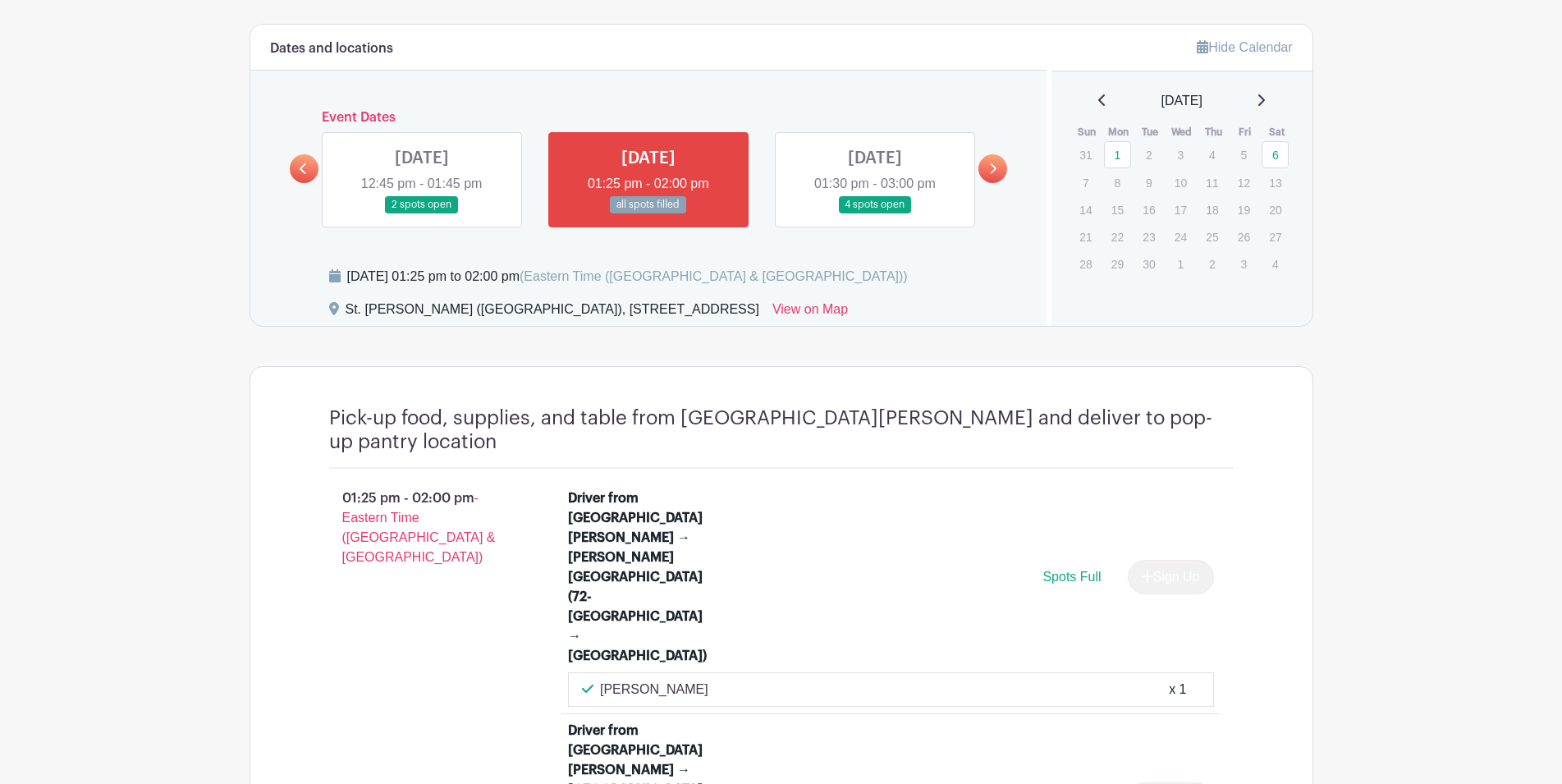
click at [875, 214] on link at bounding box center [875, 214] width 0 height 0
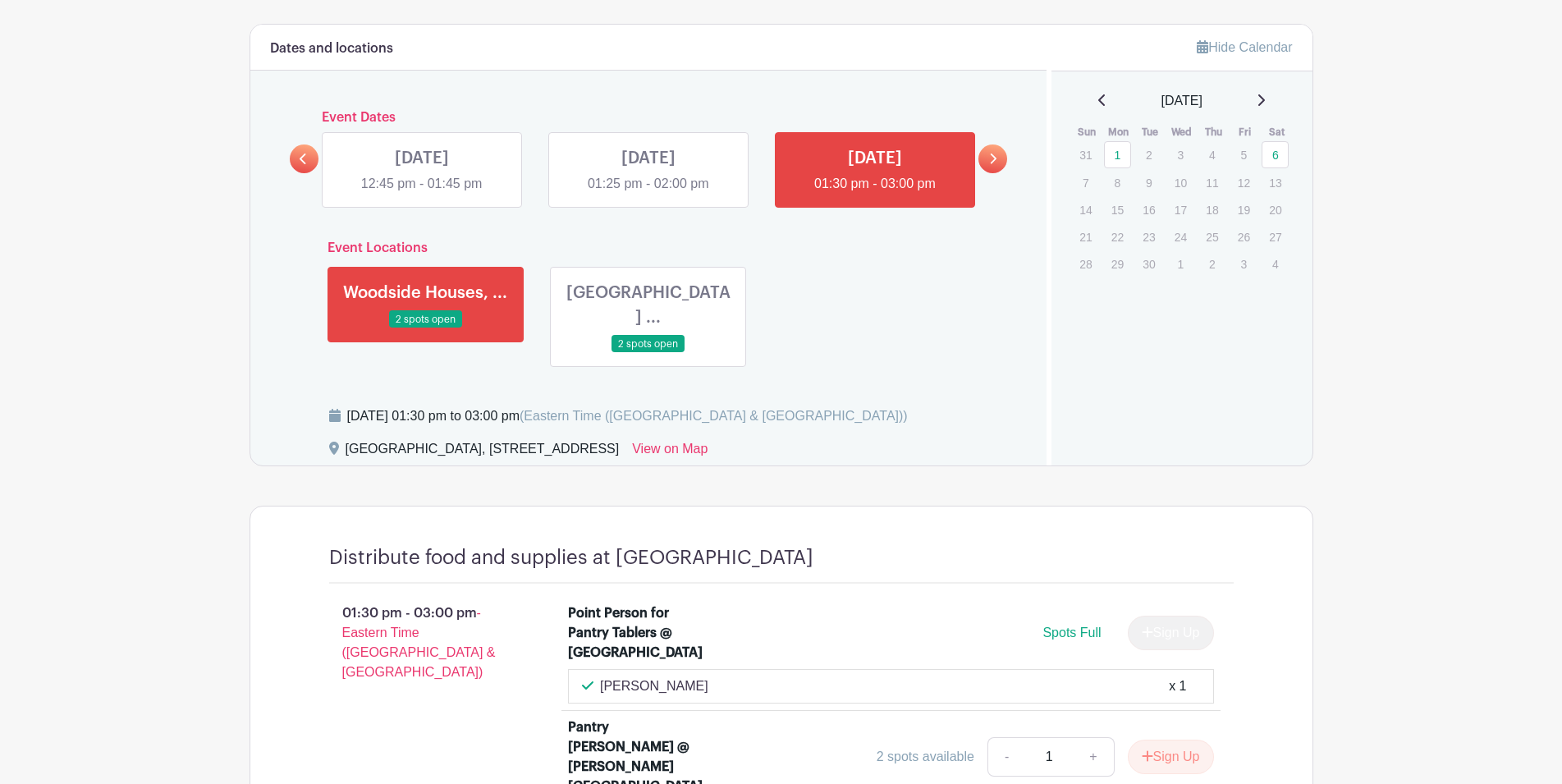
click at [648, 194] on link at bounding box center [648, 194] width 0 height 0
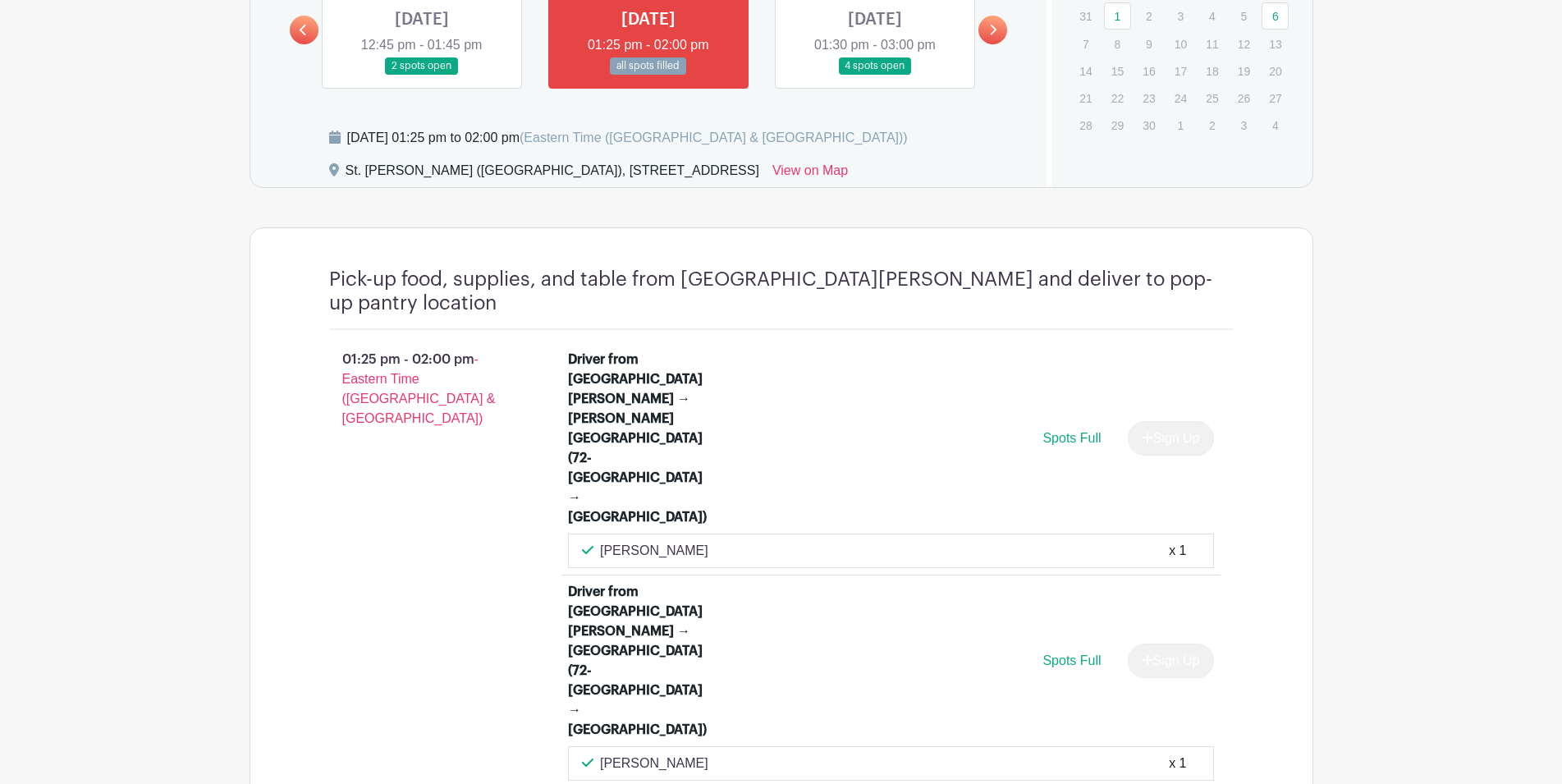
scroll to position [954, 0]
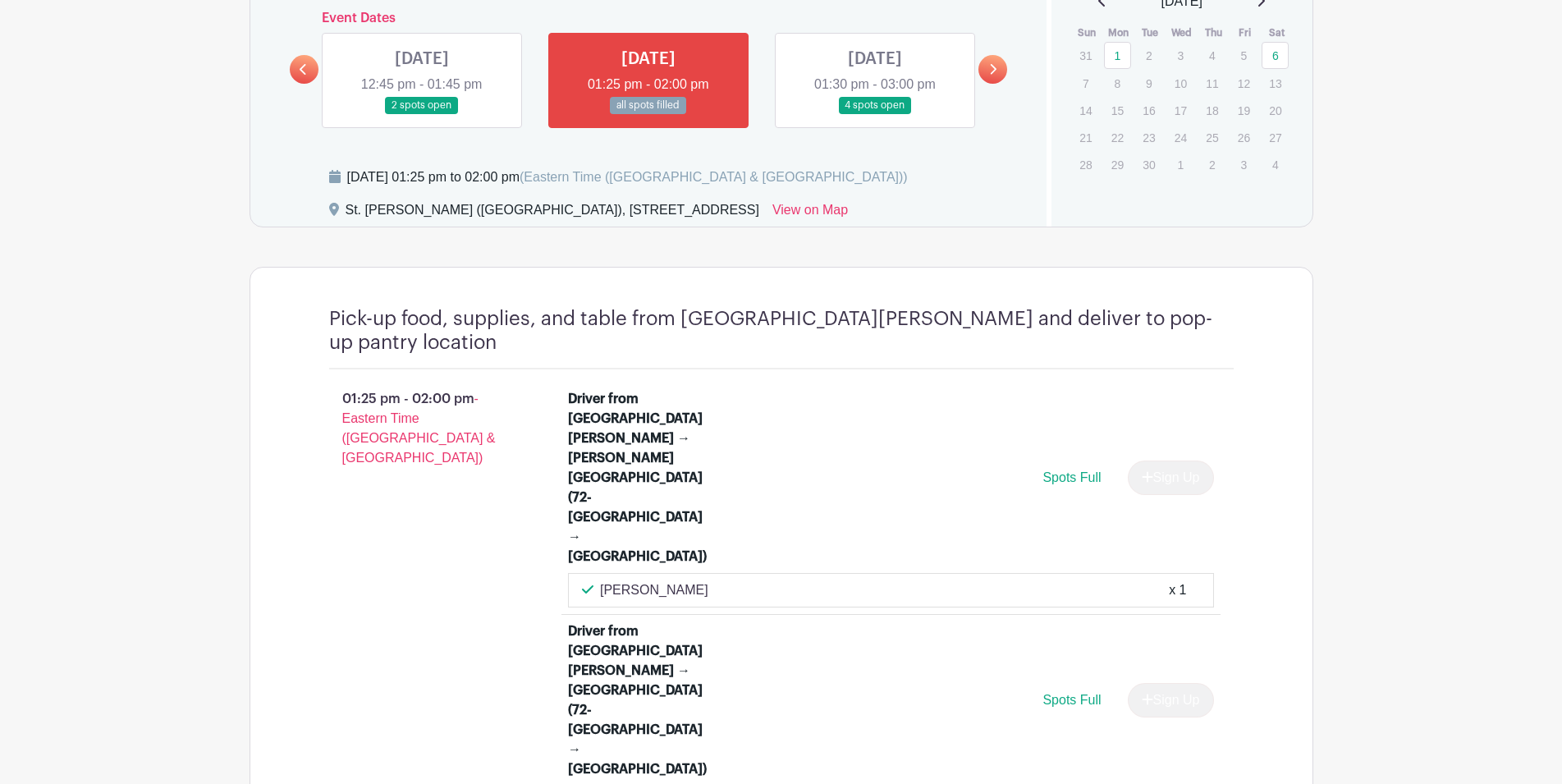
click at [875, 114] on link at bounding box center [875, 114] width 0 height 0
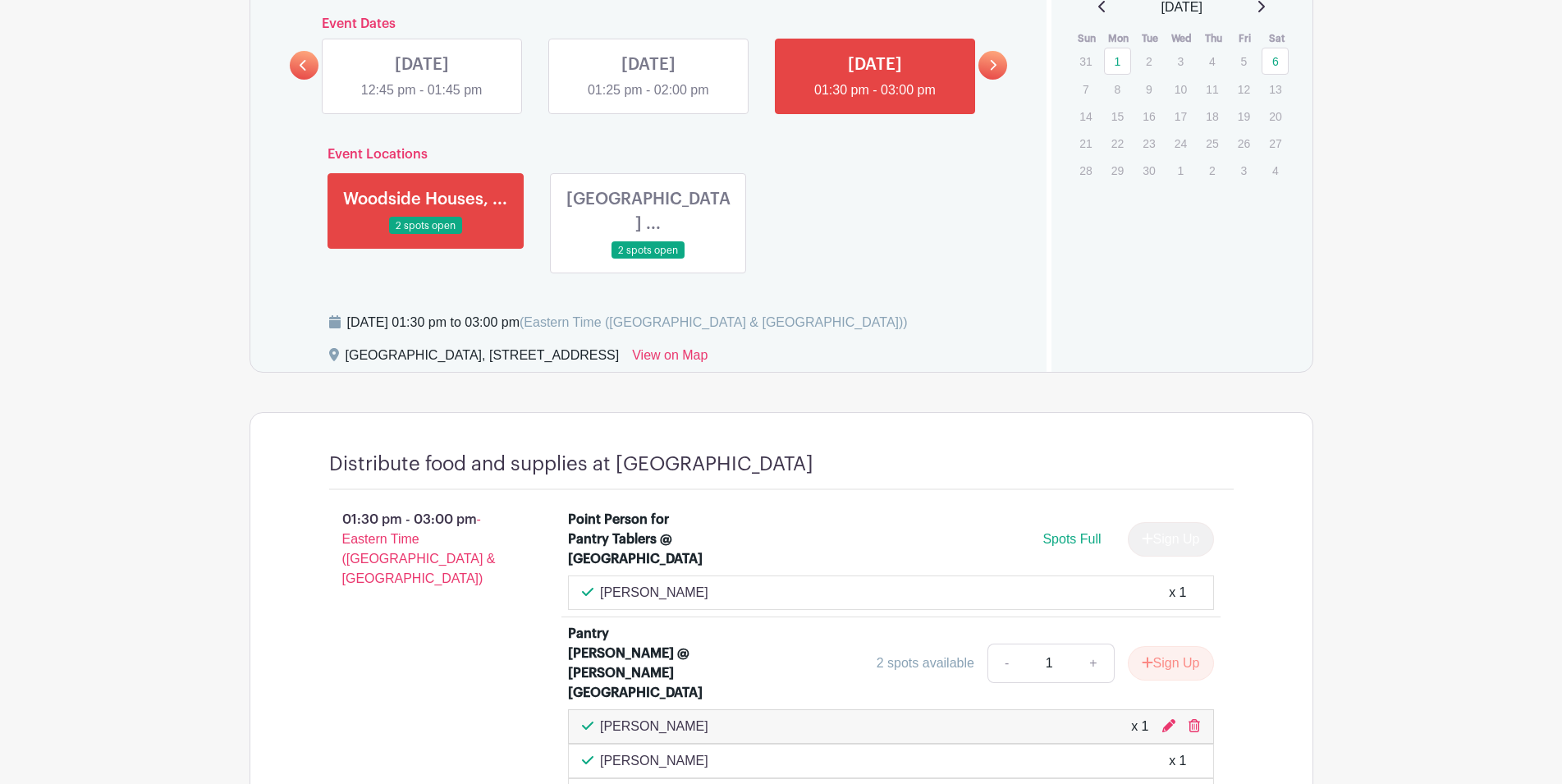
scroll to position [935, 0]
